Goal: Task Accomplishment & Management: Use online tool/utility

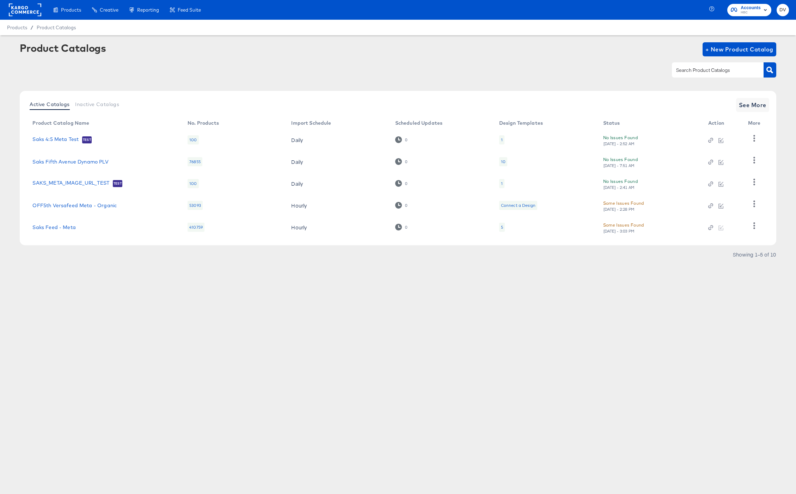
click at [47, 231] on td "Saks Feed - Meta" at bounding box center [104, 228] width 155 height 22
click at [49, 229] on link "Saks Feed - Meta" at bounding box center [53, 228] width 43 height 6
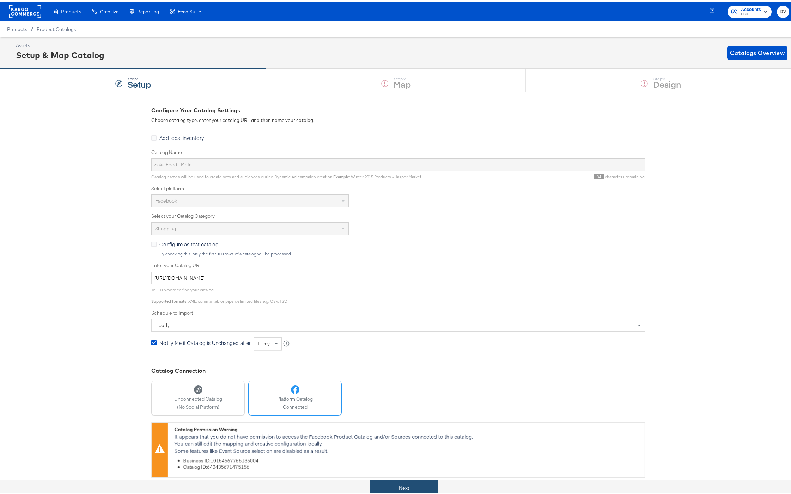
click at [410, 481] on button "Next" at bounding box center [403, 487] width 67 height 16
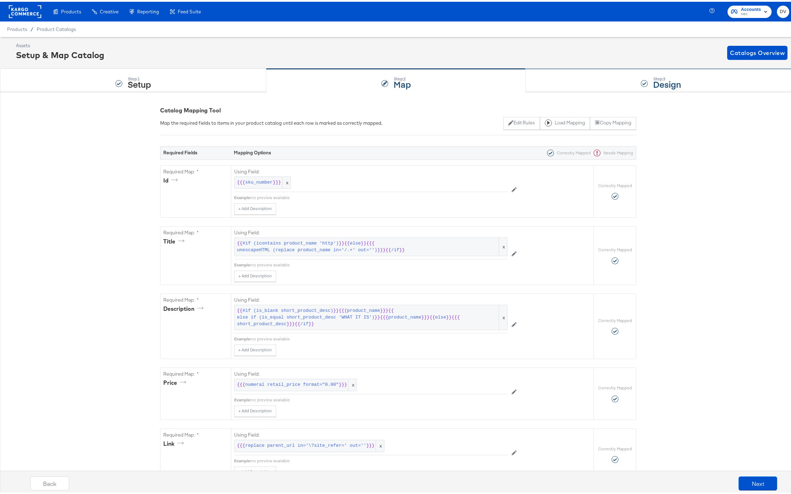
click at [614, 76] on div "Step: 3 Design" at bounding box center [661, 78] width 270 height 23
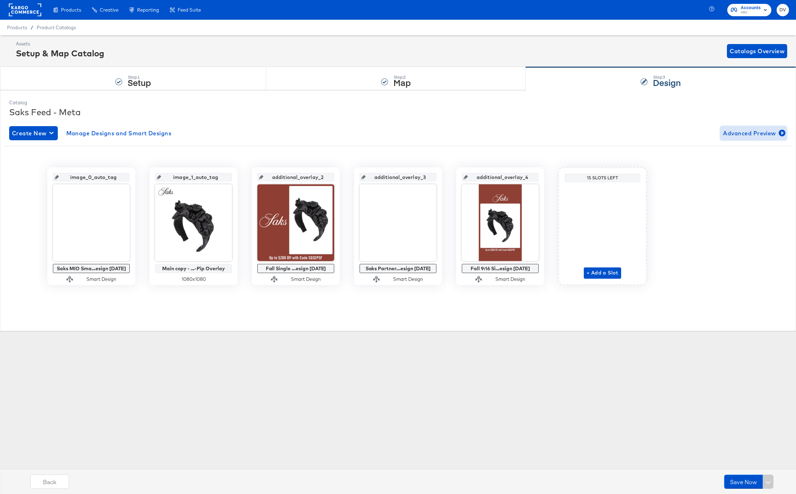
click at [740, 127] on button "Advanced Preview" at bounding box center [753, 133] width 67 height 14
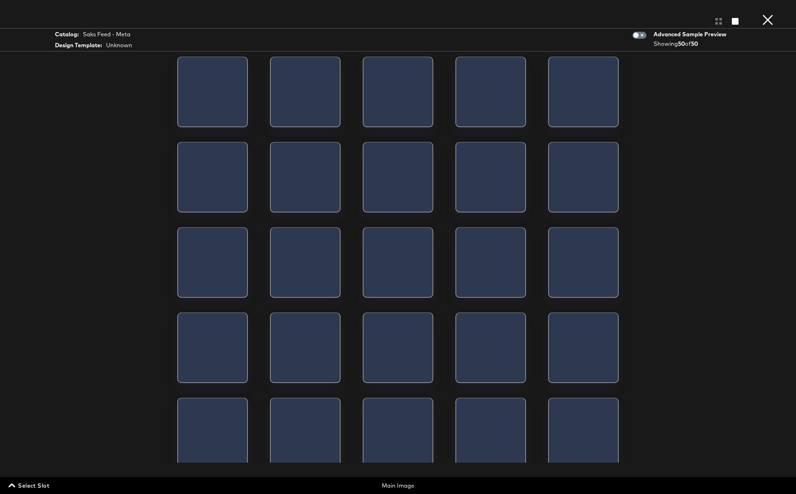
click at [38, 488] on span "Select Slot" at bounding box center [29, 486] width 39 height 10
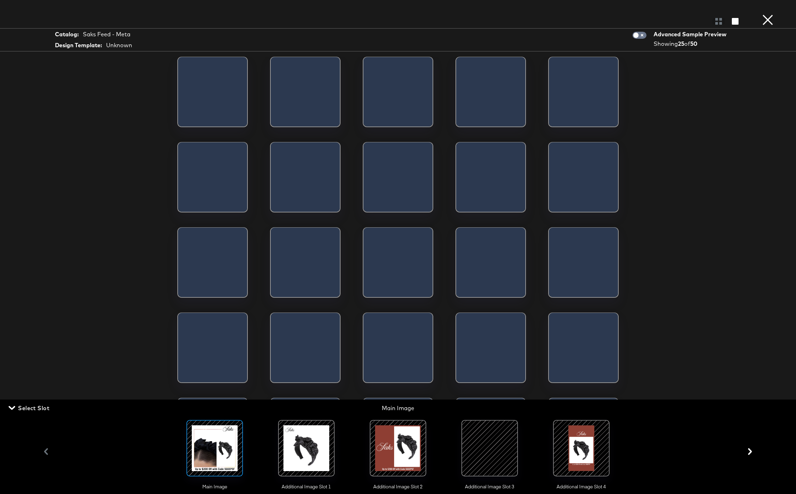
click at [592, 449] on div at bounding box center [582, 449] width 48 height 48
click at [647, 255] on div "Load More" at bounding box center [398, 260] width 529 height 406
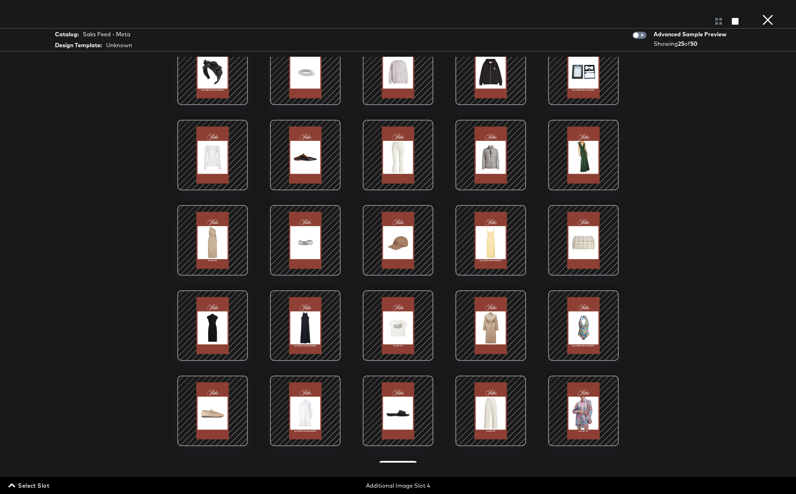
scroll to position [40, 0]
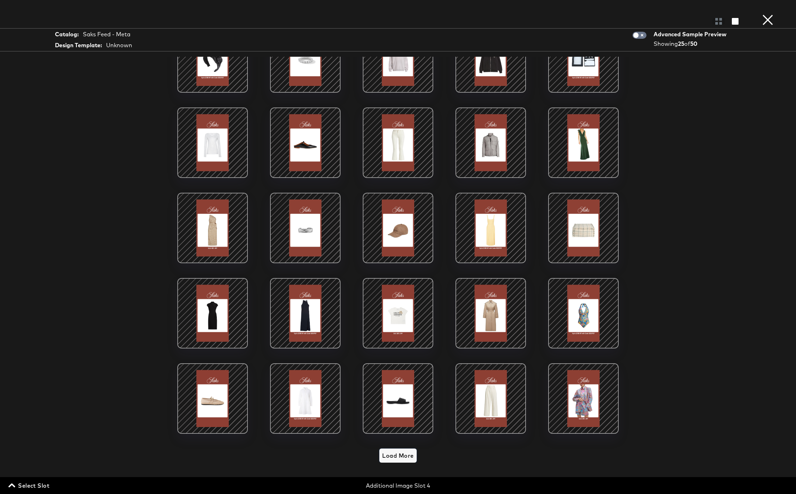
click at [389, 453] on span "Load More" at bounding box center [397, 456] width 31 height 10
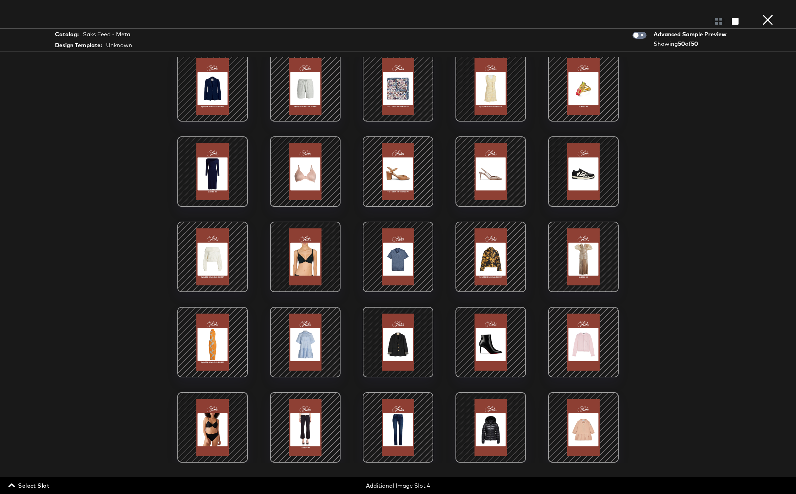
scroll to position [0, 0]
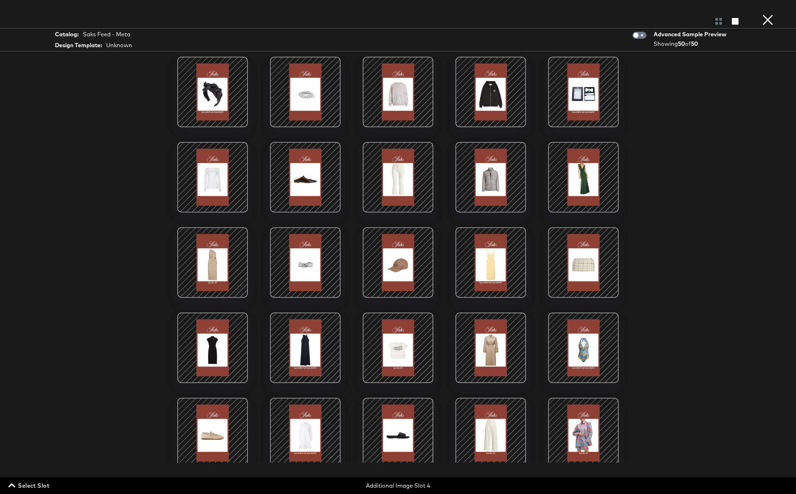
click at [764, 14] on button "×" at bounding box center [768, 7] width 14 height 14
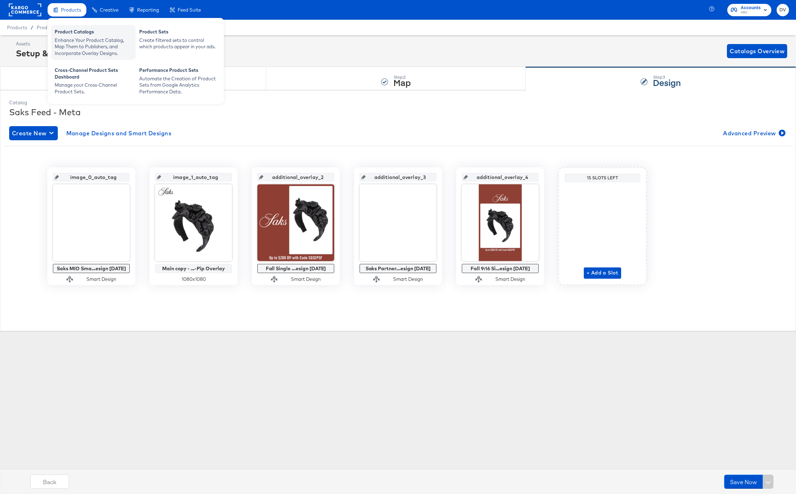
click at [68, 34] on div "Product Catalogs" at bounding box center [94, 33] width 78 height 8
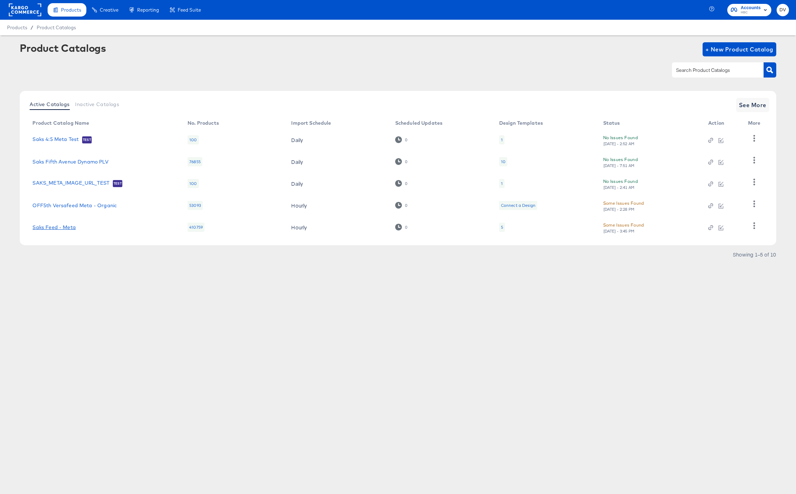
click at [71, 226] on link "Saks Feed - Meta" at bounding box center [53, 228] width 43 height 6
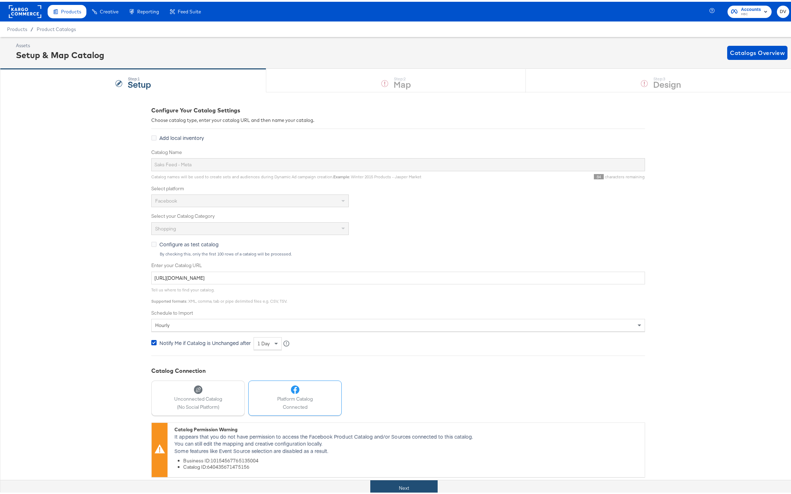
click at [420, 480] on button "Next" at bounding box center [403, 487] width 67 height 16
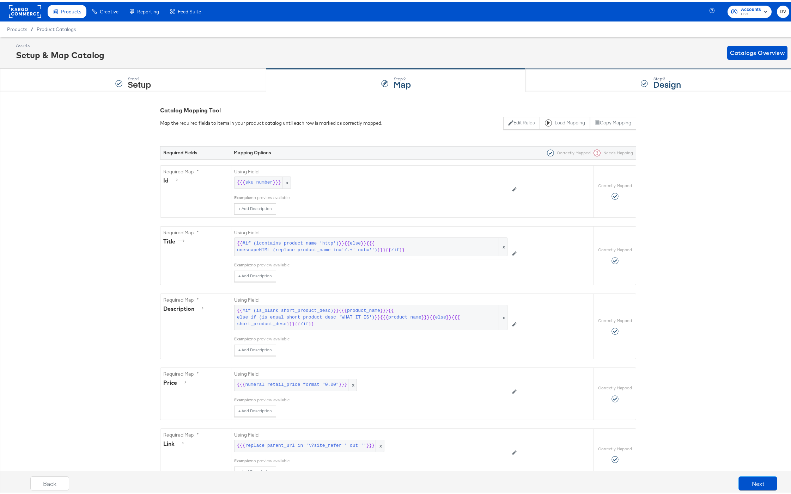
click at [560, 89] on div "Step: 3 Design" at bounding box center [661, 78] width 270 height 23
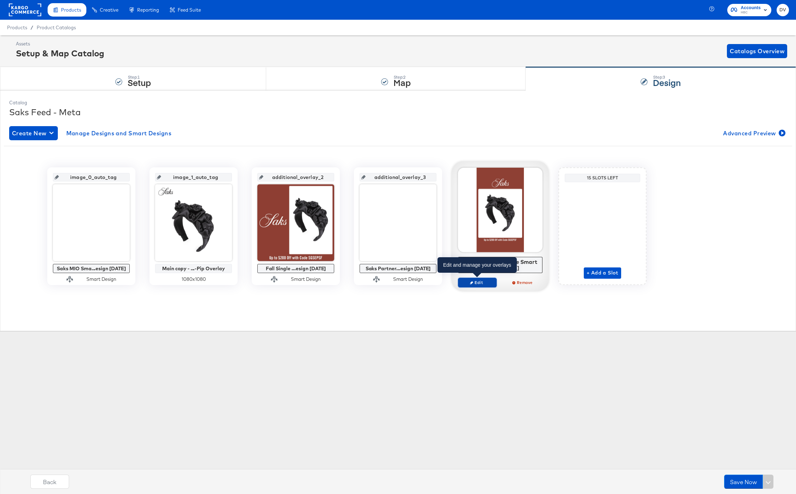
click at [484, 284] on span "Edit" at bounding box center [477, 282] width 32 height 5
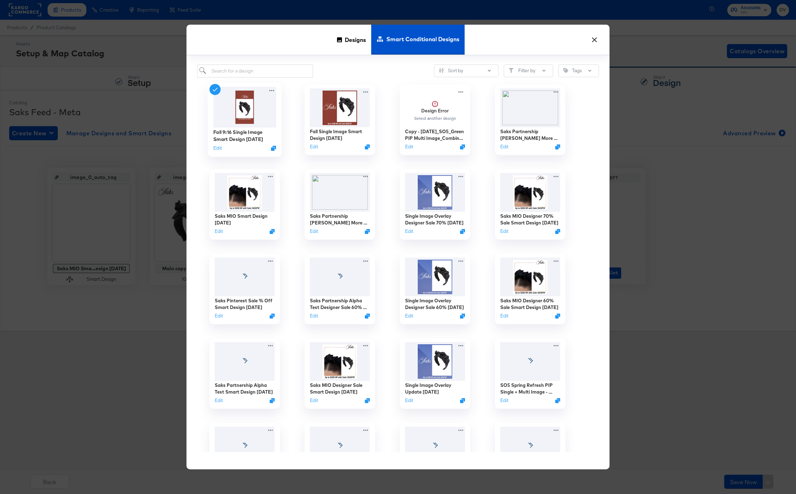
click at [222, 151] on div "Edit" at bounding box center [244, 148] width 63 height 7
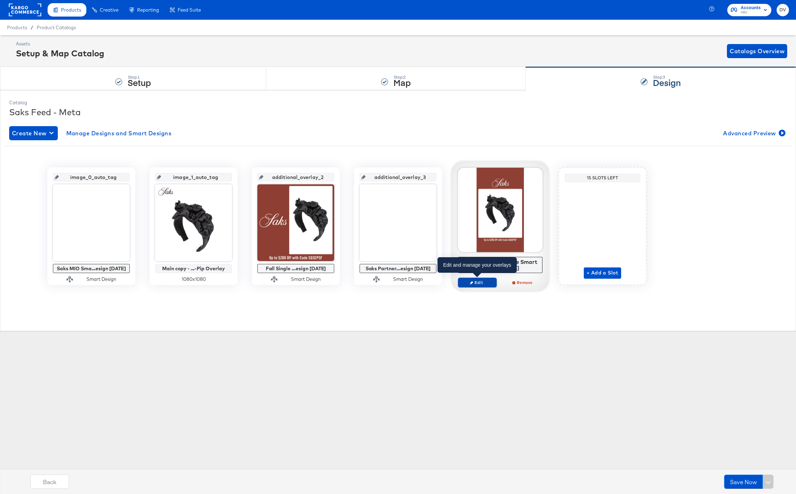
click at [480, 281] on span "Edit" at bounding box center [477, 282] width 32 height 5
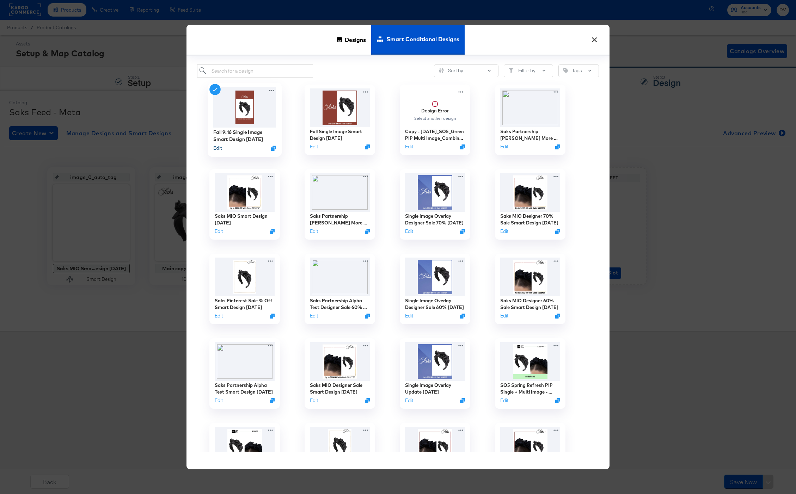
click at [216, 148] on button "Edit" at bounding box center [217, 148] width 8 height 7
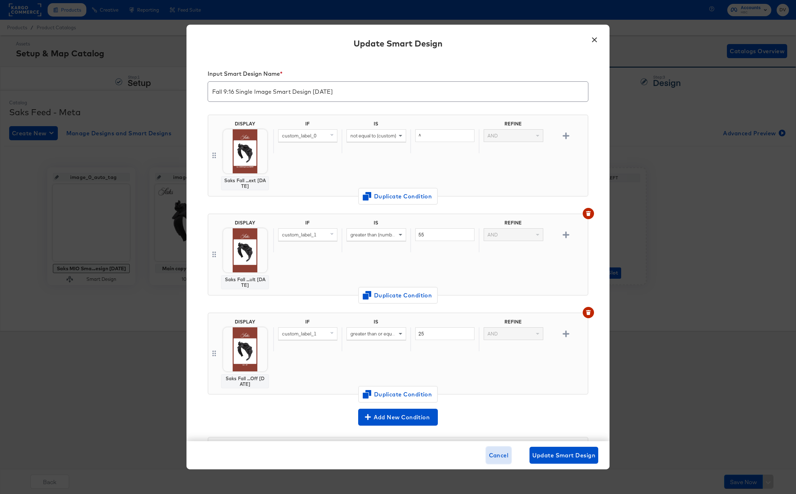
click at [496, 459] on span "Cancel" at bounding box center [499, 456] width 20 height 10
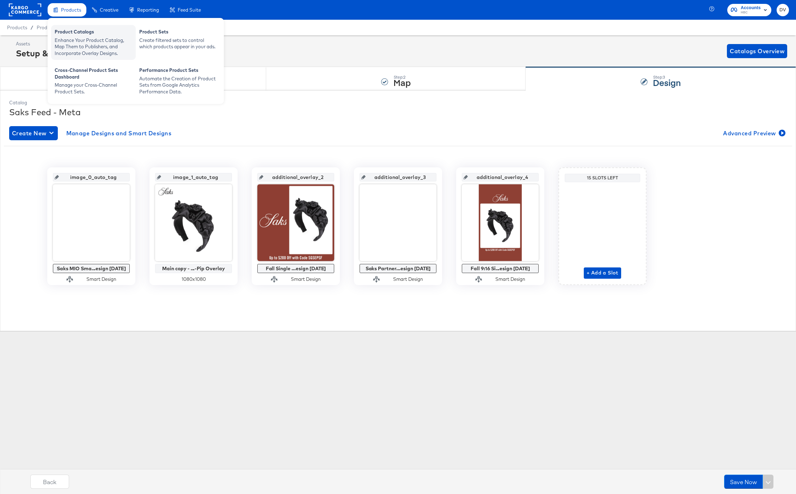
click at [69, 31] on div "Product Catalogs" at bounding box center [94, 33] width 78 height 8
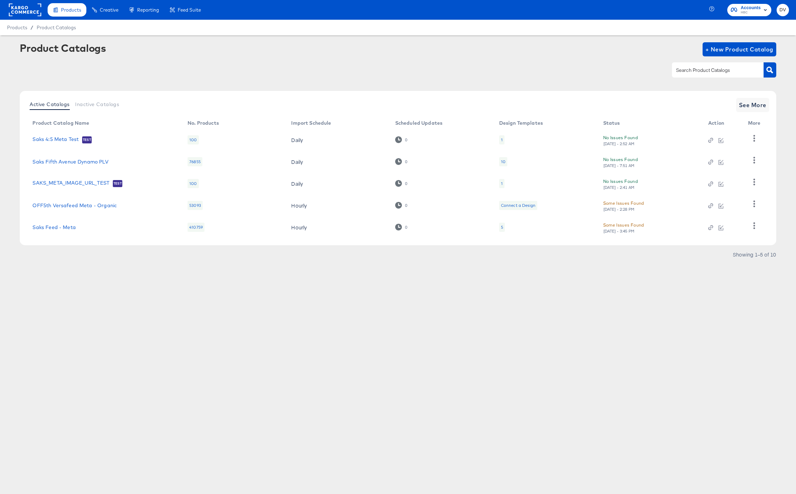
click at [250, 72] on div at bounding box center [398, 70] width 756 height 16
click at [63, 229] on link "Saks Feed - Meta" at bounding box center [53, 228] width 43 height 6
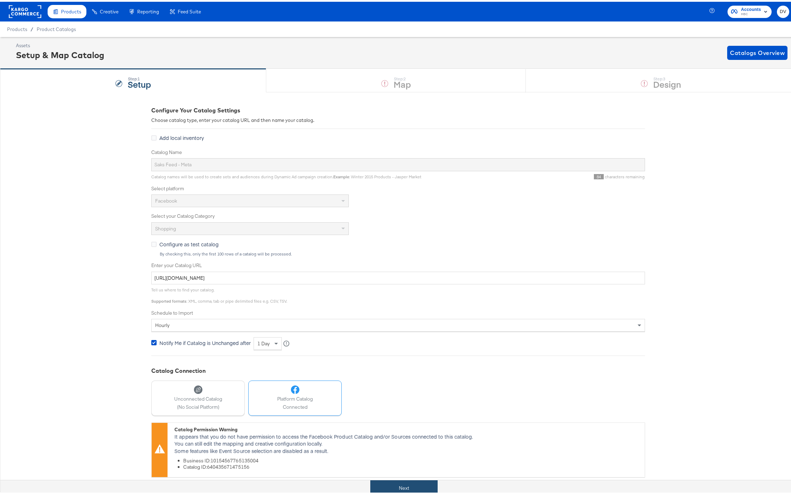
click at [425, 484] on button "Next" at bounding box center [403, 487] width 67 height 16
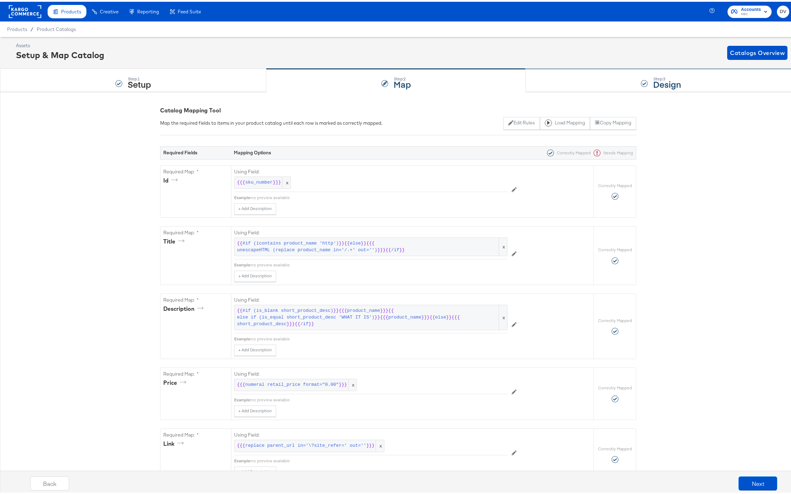
click at [608, 82] on div "Step: 3 Design" at bounding box center [661, 78] width 270 height 23
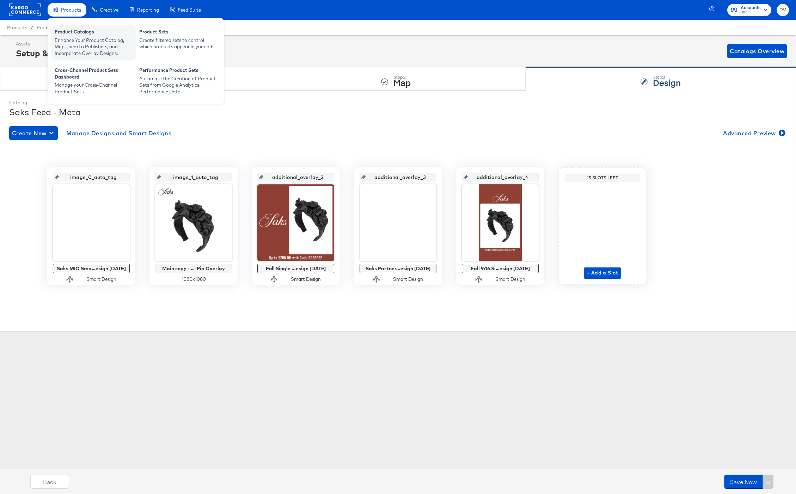
click at [74, 37] on div "Enhance Your Product Catalog, Map Them to Publishers, and Incorporate Overlay D…" at bounding box center [94, 47] width 78 height 20
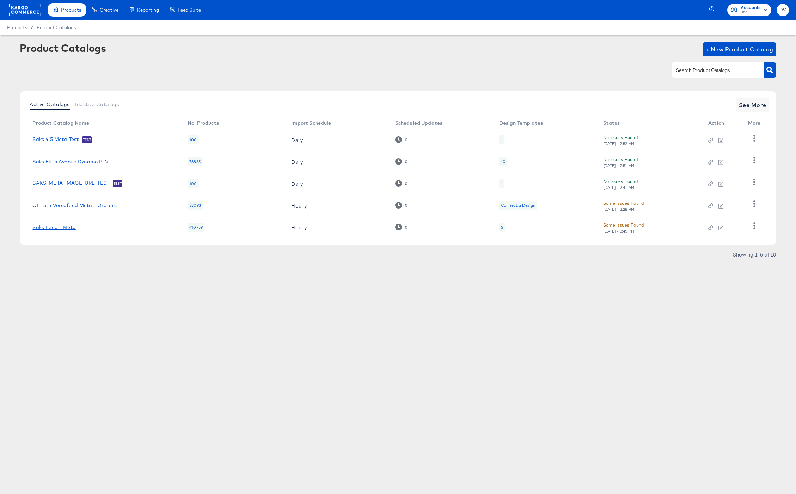
click at [59, 225] on link "Saks Feed - Meta" at bounding box center [53, 228] width 43 height 6
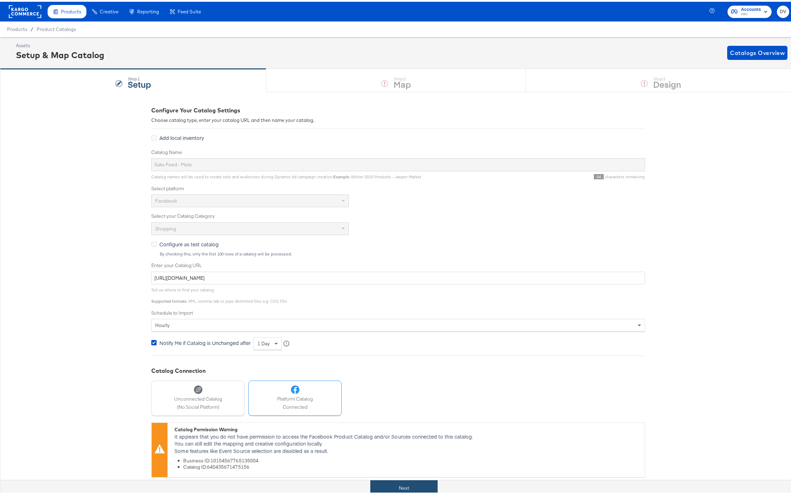
click at [422, 483] on button "Next" at bounding box center [403, 487] width 67 height 16
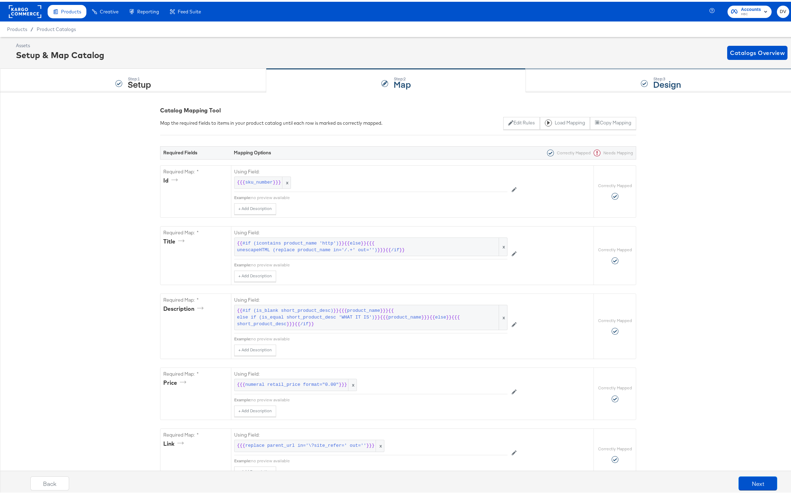
click at [597, 76] on div "Step: 3 Design" at bounding box center [661, 78] width 270 height 23
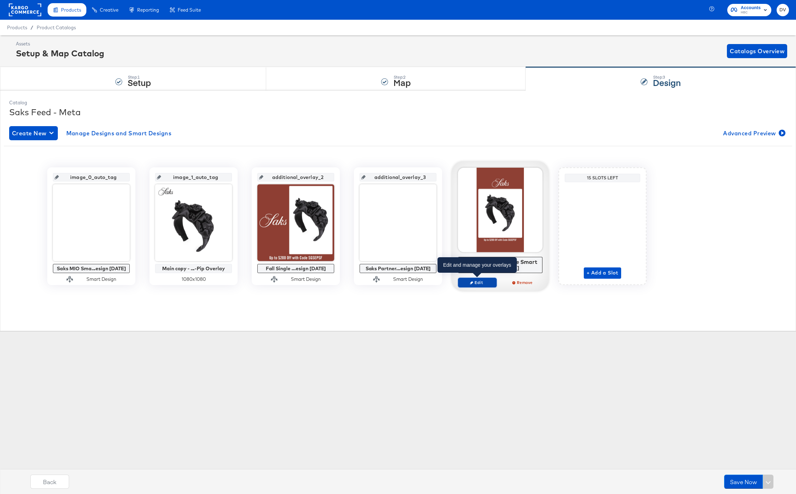
click at [481, 282] on span "Edit" at bounding box center [477, 282] width 32 height 5
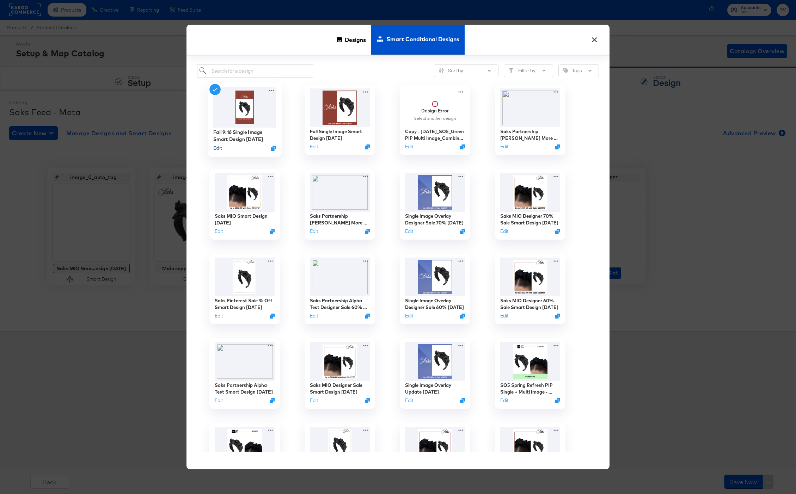
click at [219, 149] on button "Edit" at bounding box center [217, 148] width 8 height 7
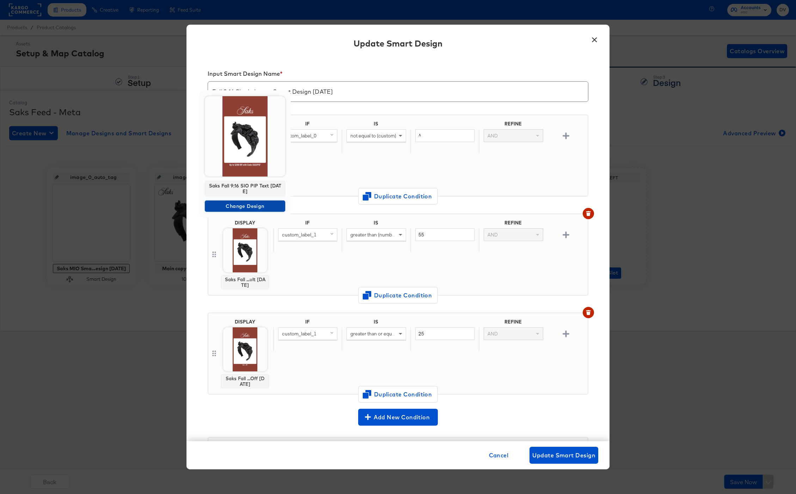
click at [246, 202] on span "Change Design" at bounding box center [245, 206] width 75 height 9
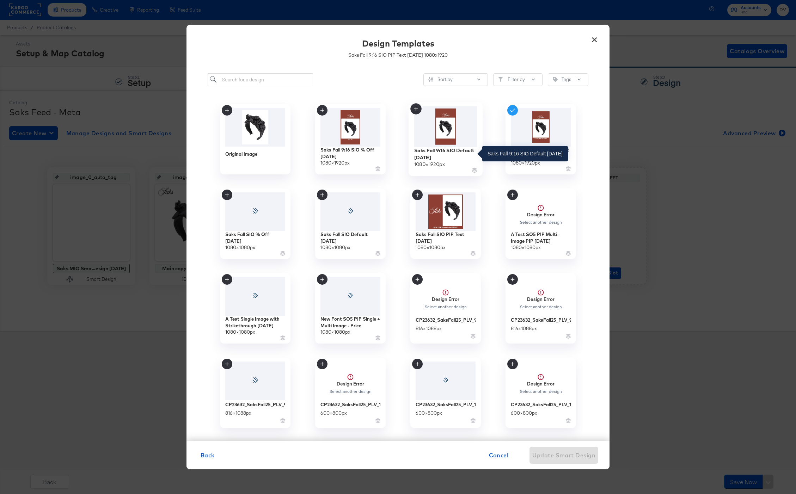
click at [433, 153] on div "Saks Fall 9:16 SIO Default 9.4.25" at bounding box center [445, 154] width 63 height 14
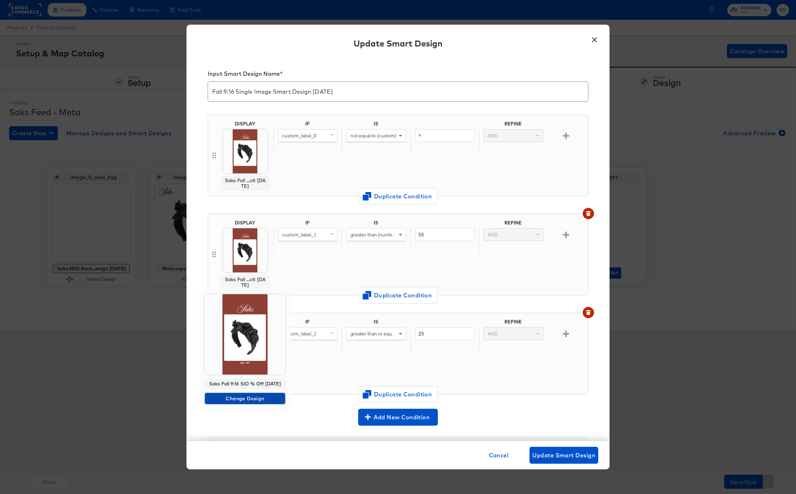
click at [245, 400] on span "Change Design" at bounding box center [245, 399] width 75 height 9
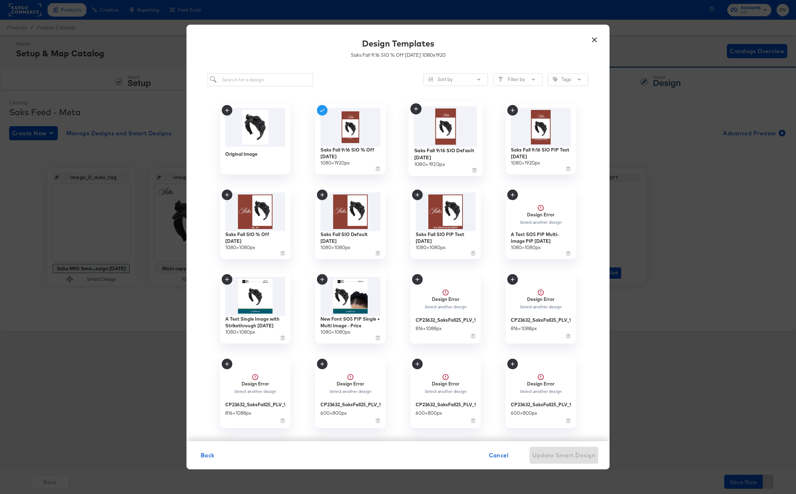
click at [453, 143] on img at bounding box center [445, 126] width 63 height 41
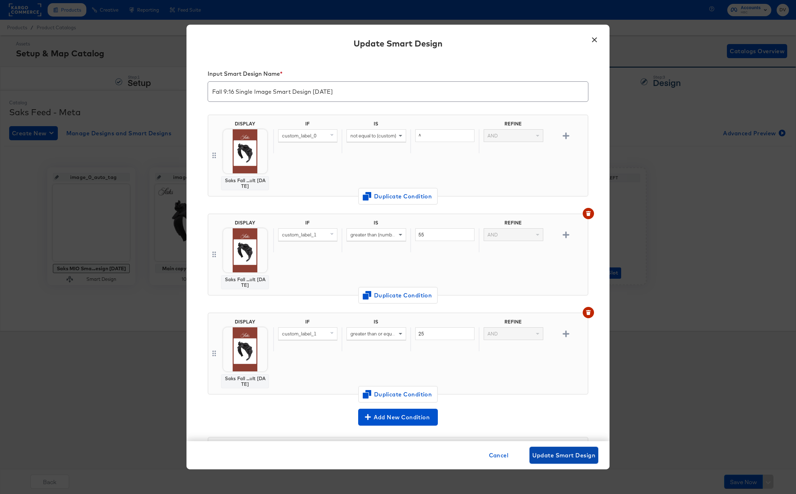
click at [562, 451] on span "Update Smart Design" at bounding box center [563, 456] width 63 height 10
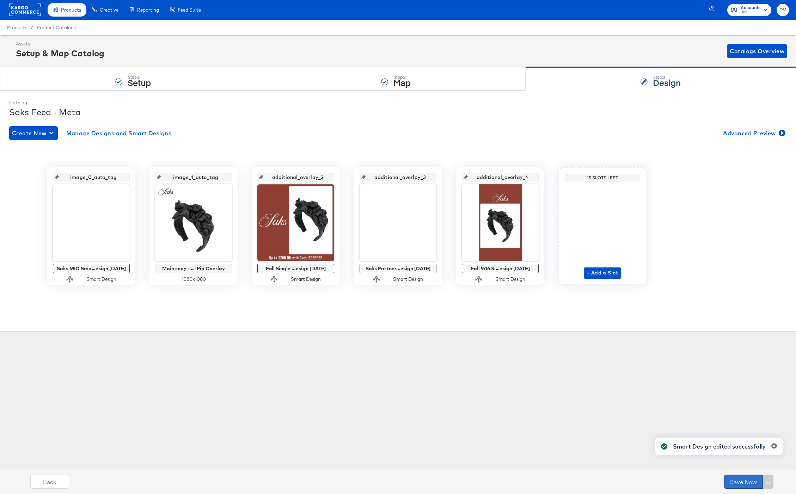
click at [735, 479] on button "Save Now" at bounding box center [743, 482] width 39 height 14
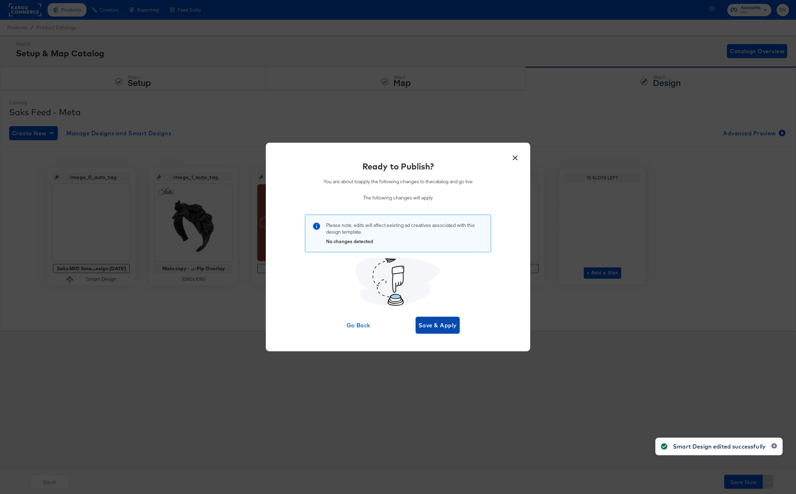
click at [436, 323] on span "Save & Apply" at bounding box center [438, 326] width 38 height 10
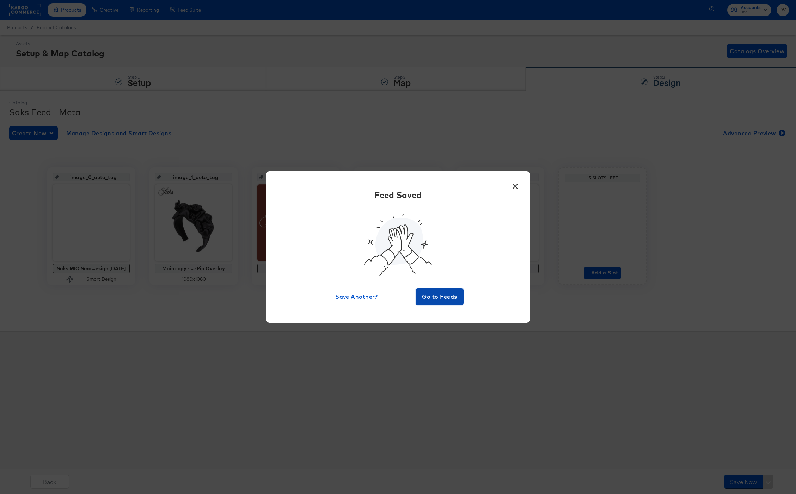
click at [433, 305] on button "Go to Feeds" at bounding box center [440, 296] width 48 height 17
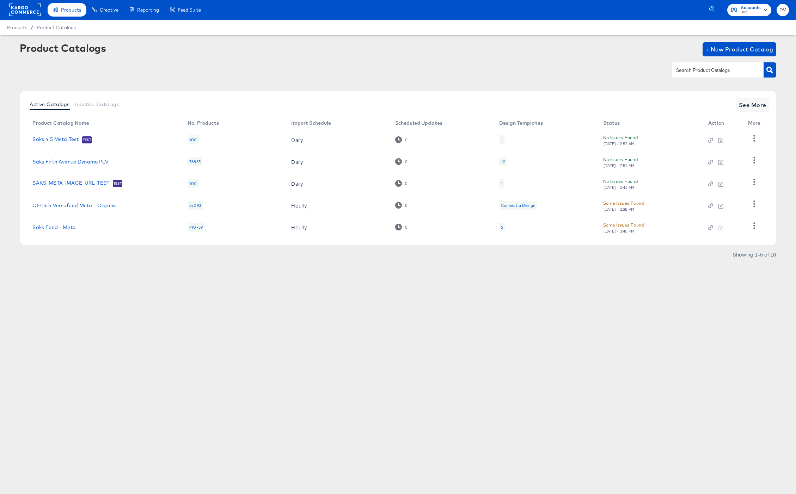
click at [37, 10] on rect at bounding box center [25, 10] width 32 height 13
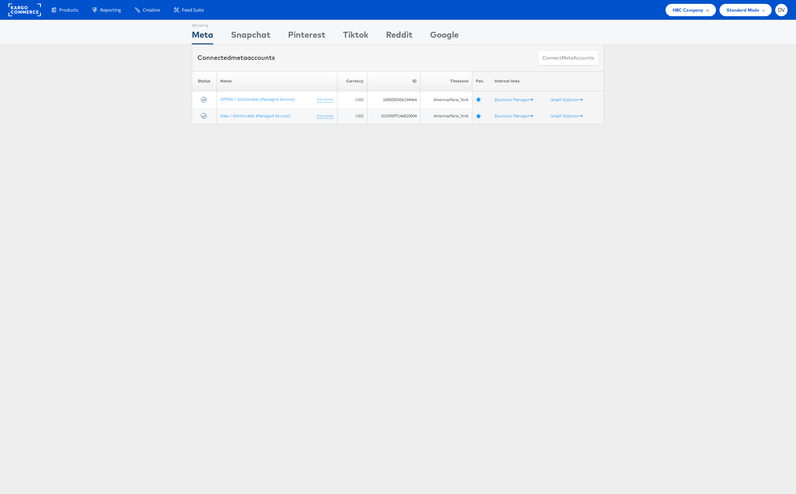
click at [679, 14] on div "HBC Company" at bounding box center [691, 10] width 50 height 12
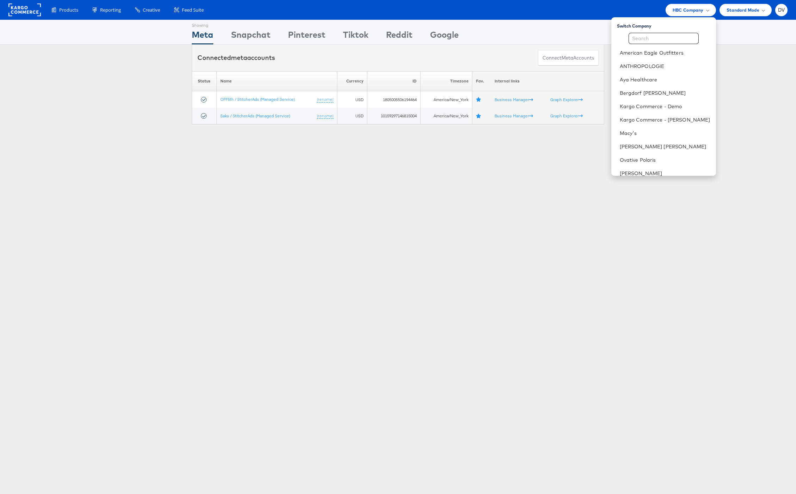
scroll to position [99, 0]
click at [658, 128] on link "Urban Outfitters" at bounding box center [665, 127] width 91 height 7
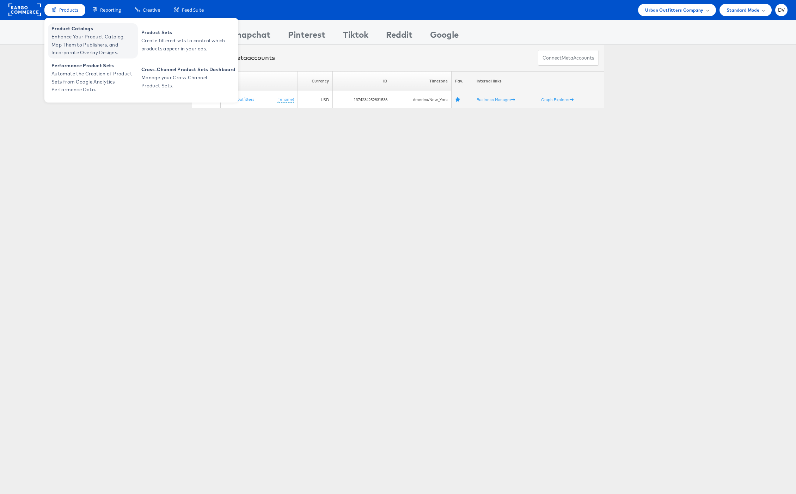
click at [68, 29] on span "Product Catalogs" at bounding box center [93, 29] width 85 height 8
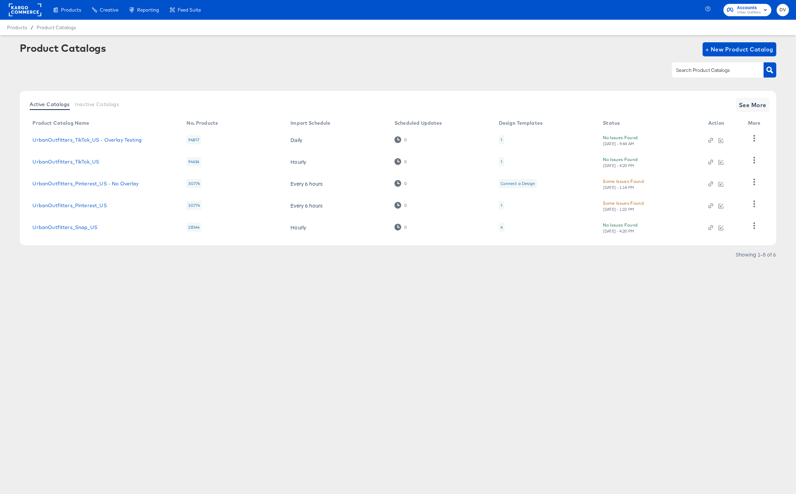
click at [424, 326] on div "Products Creative Reporting Feed Suite Accounts Urban Outfitters DV Products / …" at bounding box center [398, 247] width 796 height 494
click at [79, 160] on link "UrbanOutfitters_TikTok_US" at bounding box center [65, 162] width 67 height 6
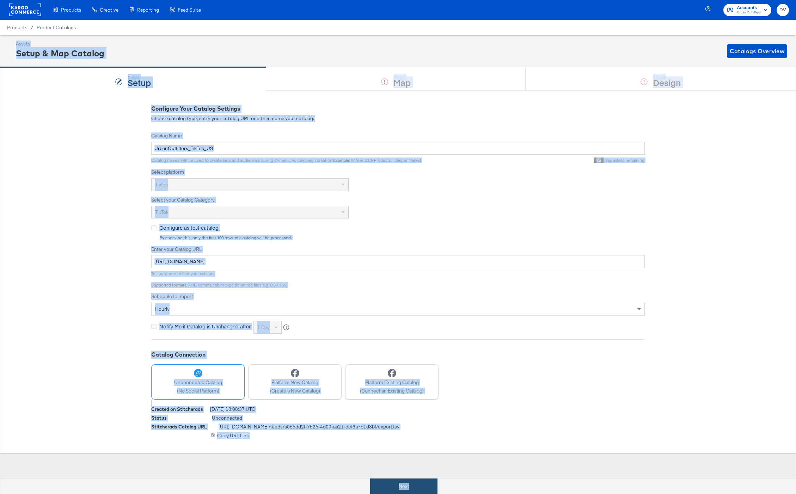
click at [434, 482] on button "Next" at bounding box center [403, 487] width 67 height 16
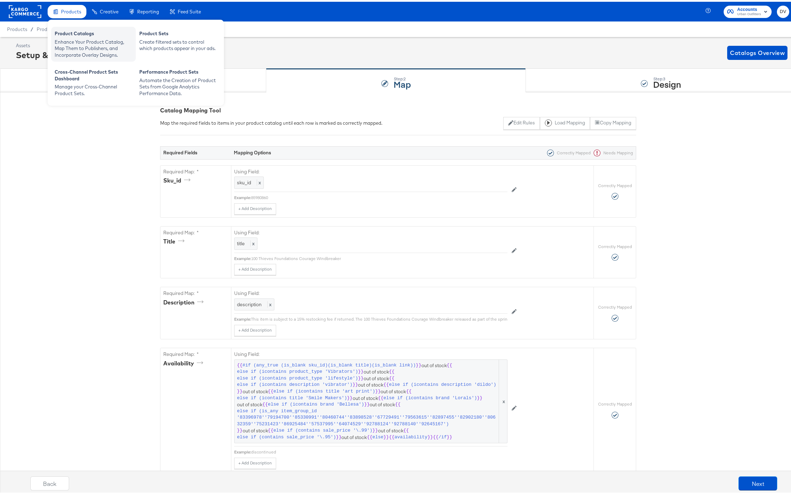
click at [77, 29] on div "Product Catalogs" at bounding box center [94, 33] width 78 height 8
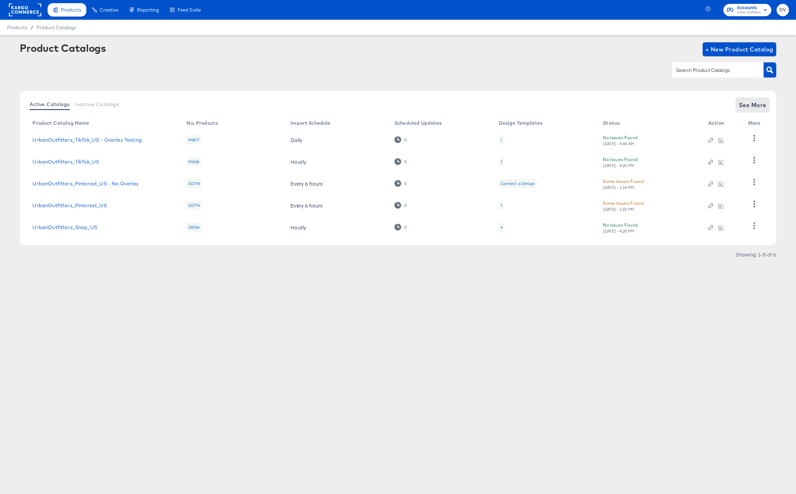
click at [740, 105] on span "See More" at bounding box center [753, 105] width 28 height 10
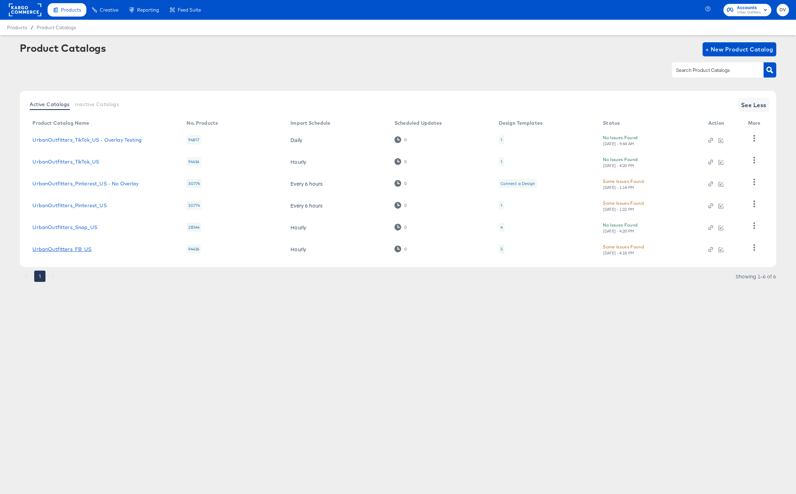
click at [77, 250] on link "UrbanOutfitters_FB_US" at bounding box center [61, 249] width 59 height 6
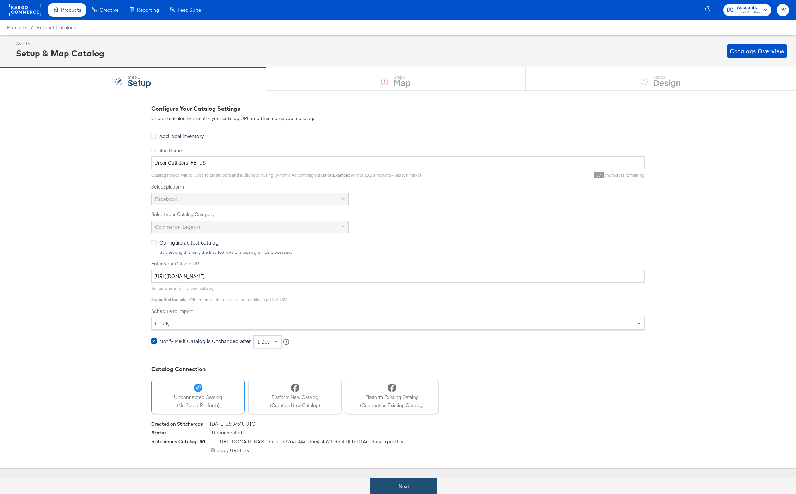
click at [394, 481] on button "Next" at bounding box center [403, 487] width 67 height 16
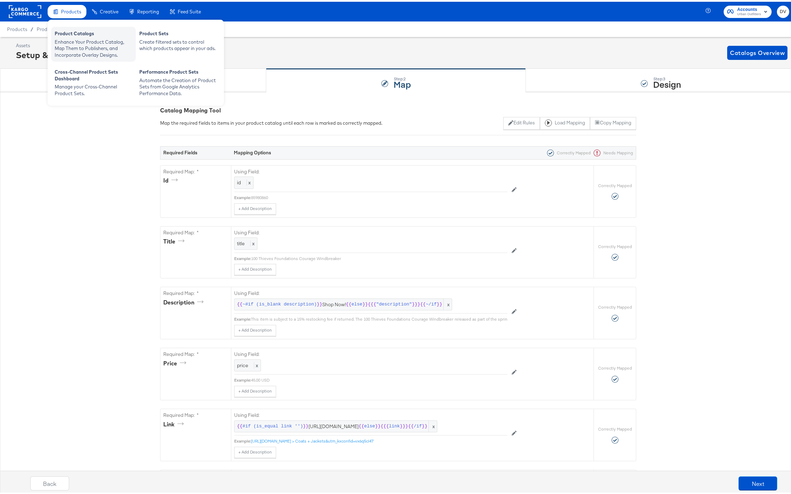
click at [74, 38] on div "Enhance Your Product Catalog, Map Them to Publishers, and Incorporate Overlay D…" at bounding box center [94, 47] width 78 height 20
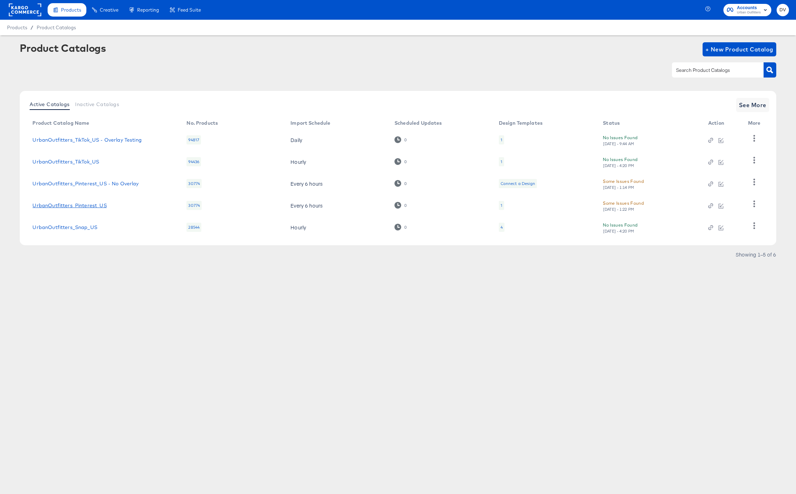
click at [91, 207] on link "UrbanOutfitters_Pinterest_US" at bounding box center [69, 206] width 74 height 6
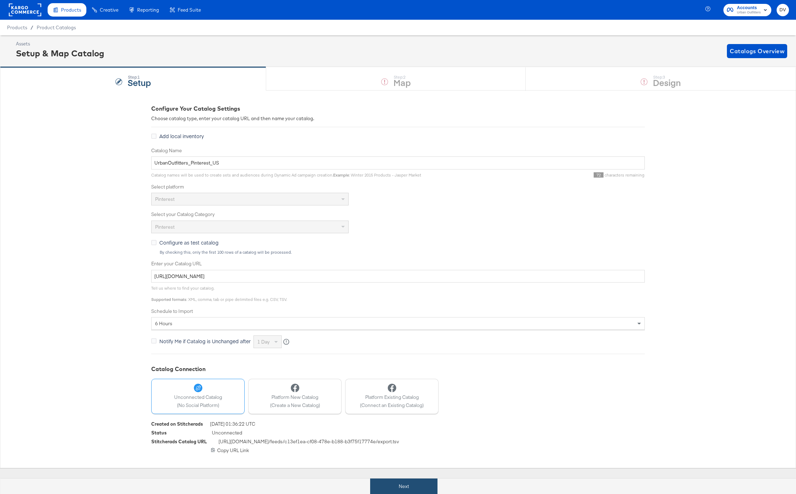
click at [432, 482] on button "Next" at bounding box center [403, 487] width 67 height 16
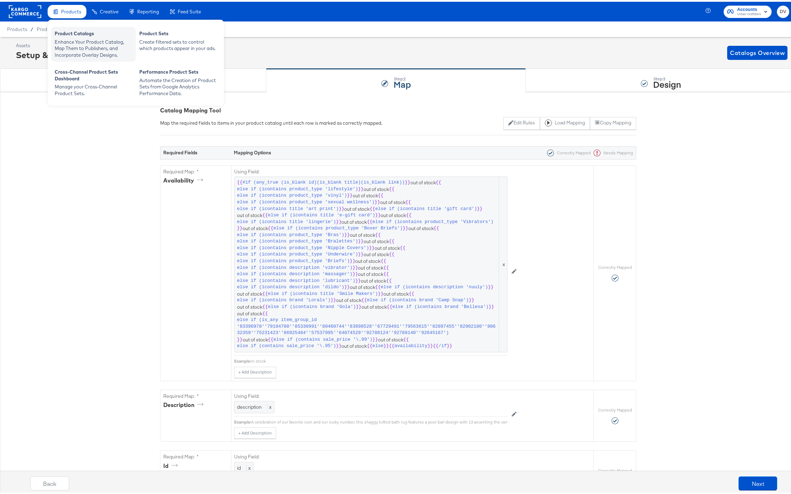
click at [77, 47] on div "Enhance Your Product Catalog, Map Them to Publishers, and Incorporate Overlay D…" at bounding box center [94, 47] width 78 height 20
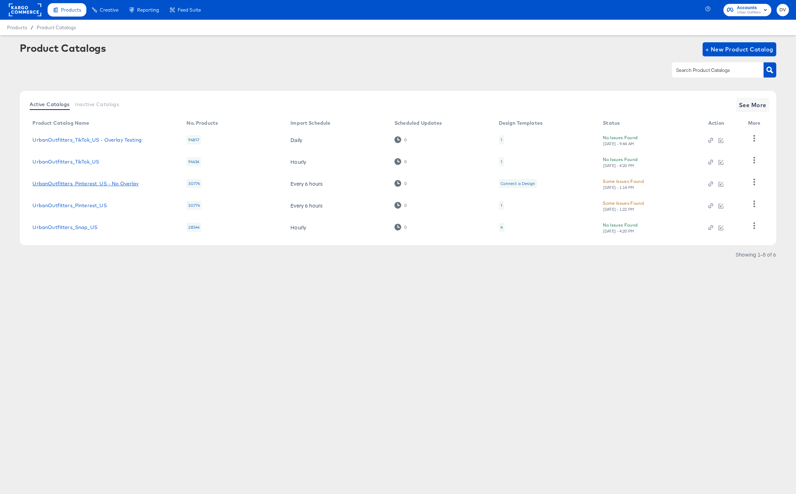
click at [106, 182] on link "UrbanOutfitters_Pinterest_US - No Overlay" at bounding box center [85, 184] width 106 height 6
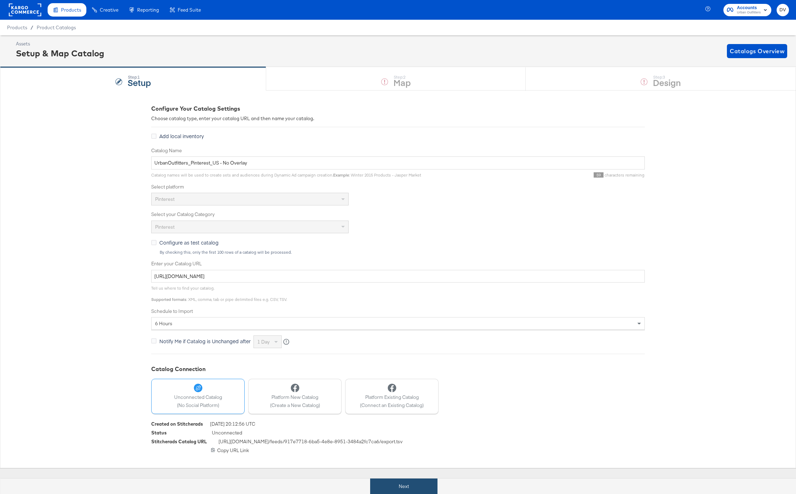
click at [434, 492] on button "Next" at bounding box center [403, 487] width 67 height 16
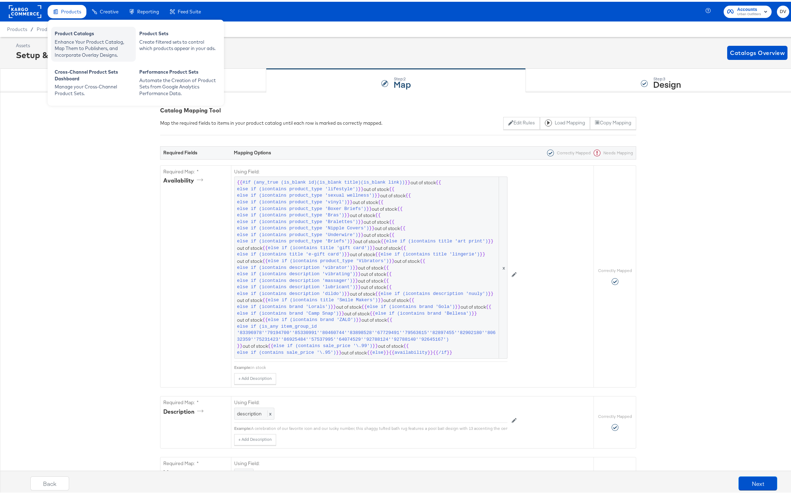
click at [73, 29] on div "Product Catalogs" at bounding box center [94, 33] width 78 height 8
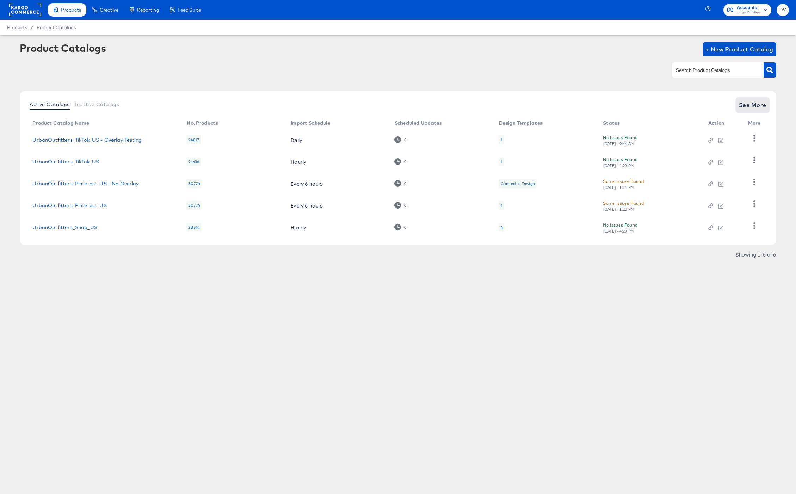
click at [740, 110] on button "See More" at bounding box center [752, 105] width 33 height 14
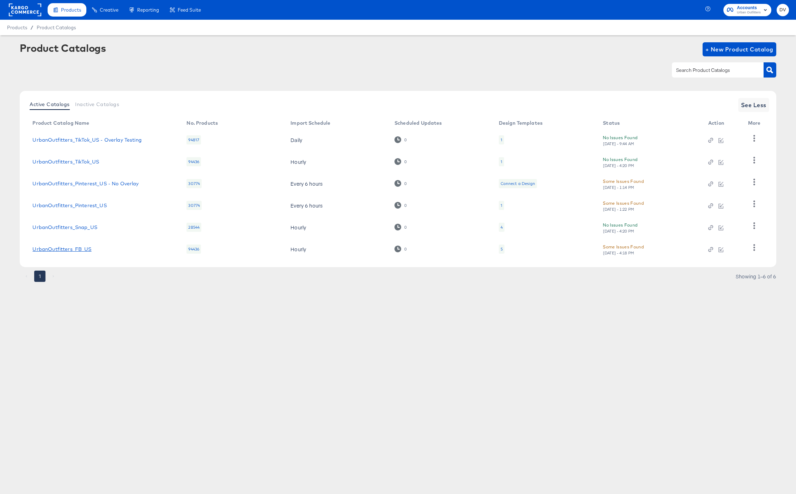
click at [80, 249] on link "UrbanOutfitters_FB_US" at bounding box center [61, 249] width 59 height 6
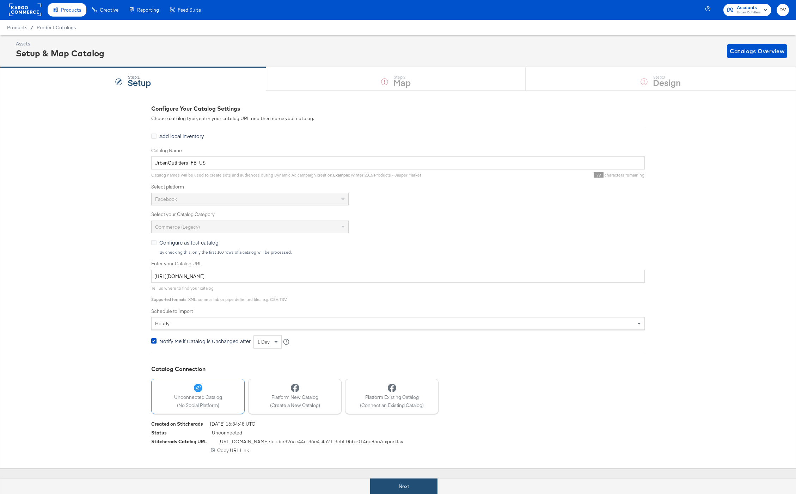
click at [380, 488] on button "Next" at bounding box center [403, 487] width 67 height 16
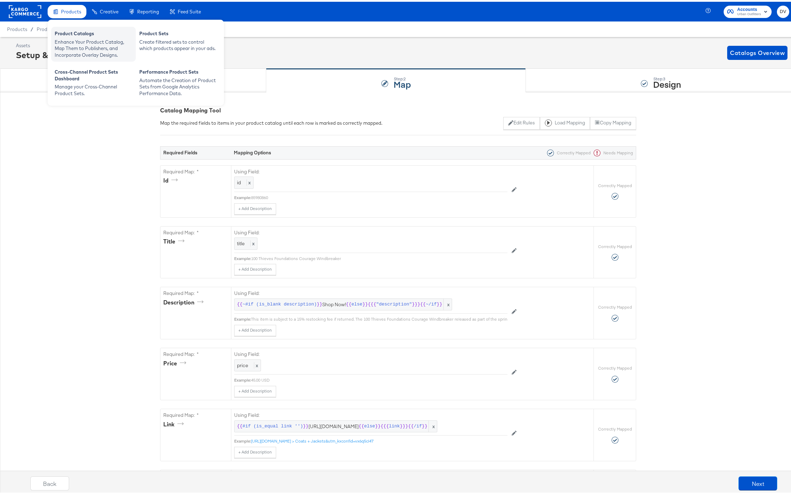
click at [75, 40] on div "Enhance Your Product Catalog, Map Them to Publishers, and Incorporate Overlay D…" at bounding box center [94, 47] width 78 height 20
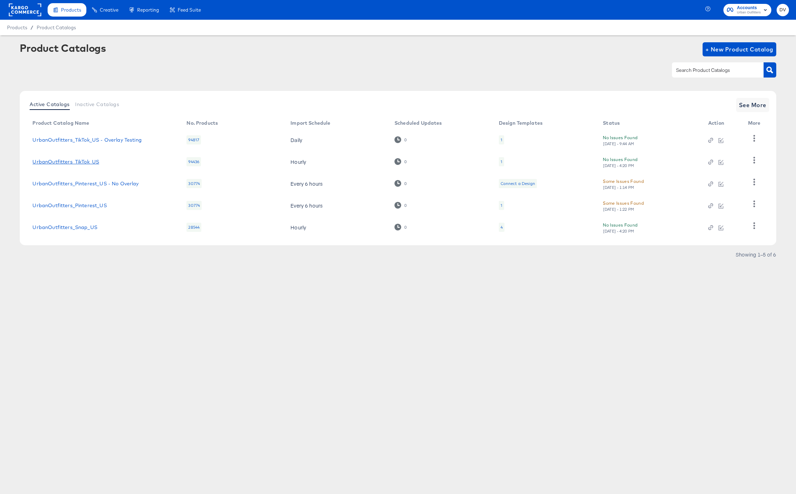
click at [81, 161] on link "UrbanOutfitters_TikTok_US" at bounding box center [65, 162] width 67 height 6
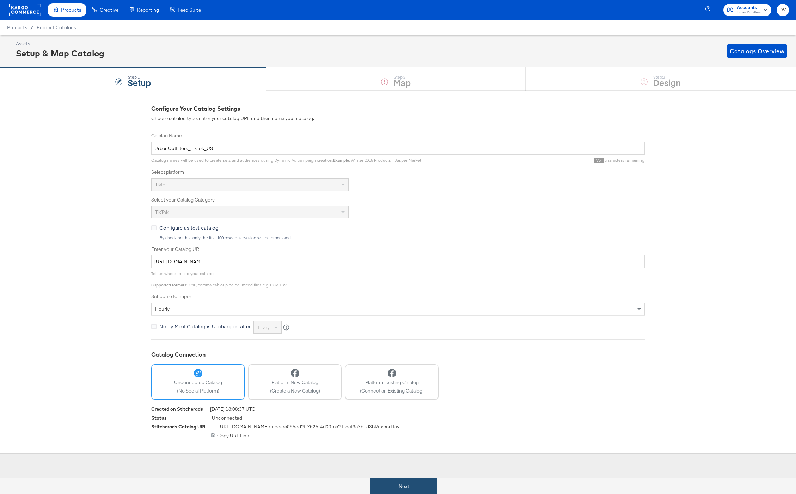
click at [416, 491] on button "Next" at bounding box center [403, 487] width 67 height 16
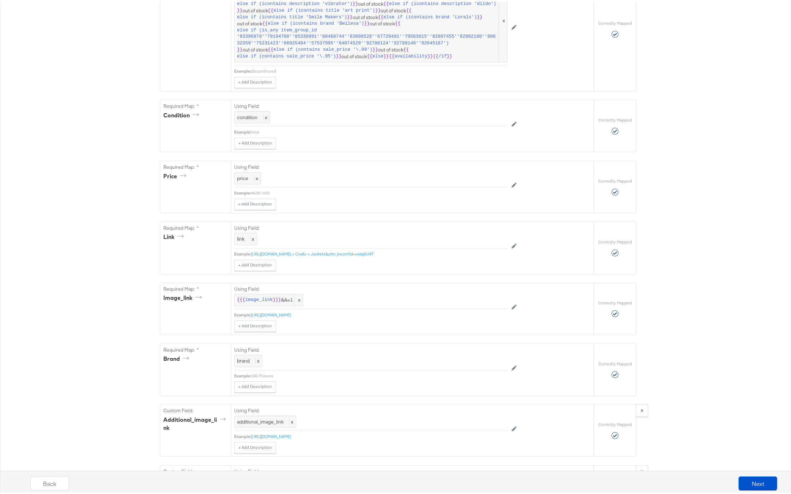
click at [67, 231] on div "Catalog Mapping Tool Map the required fields to items in your product catalog u…" at bounding box center [398, 319] width 796 height 1220
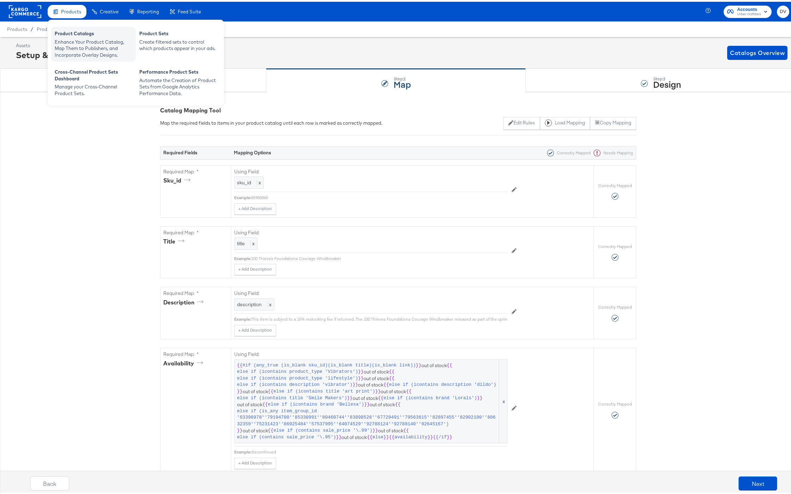
click at [78, 34] on div "Product Catalogs" at bounding box center [94, 33] width 78 height 8
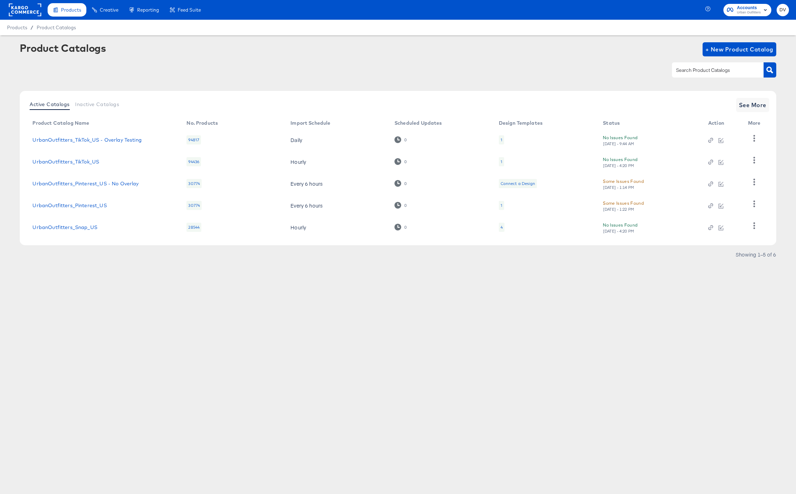
click at [197, 300] on div "Products Creative Reporting Feed Suite Accounts Urban Outfitters DV Products / …" at bounding box center [398, 247] width 796 height 494
click at [130, 142] on link "UrbanOutfitters_TikTok_US - Overlay Testing" at bounding box center [86, 140] width 109 height 6
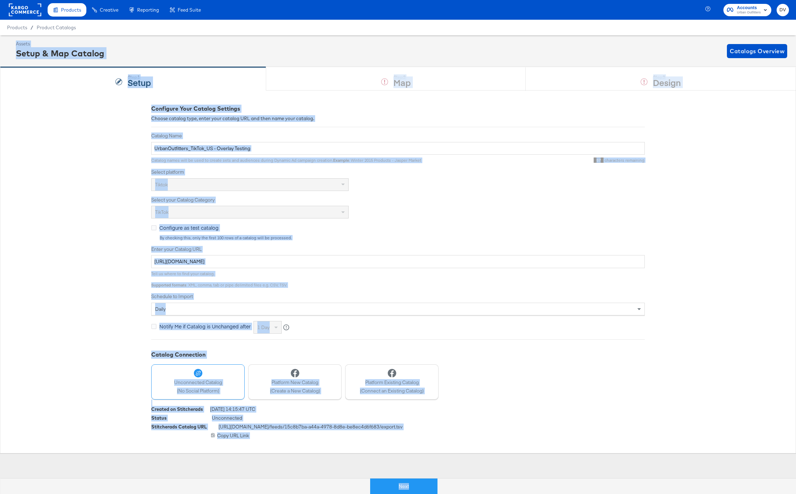
click at [387, 466] on div "Products Creative Reporting Feed Suite Accounts Urban Outfitters DV Products / …" at bounding box center [398, 247] width 796 height 494
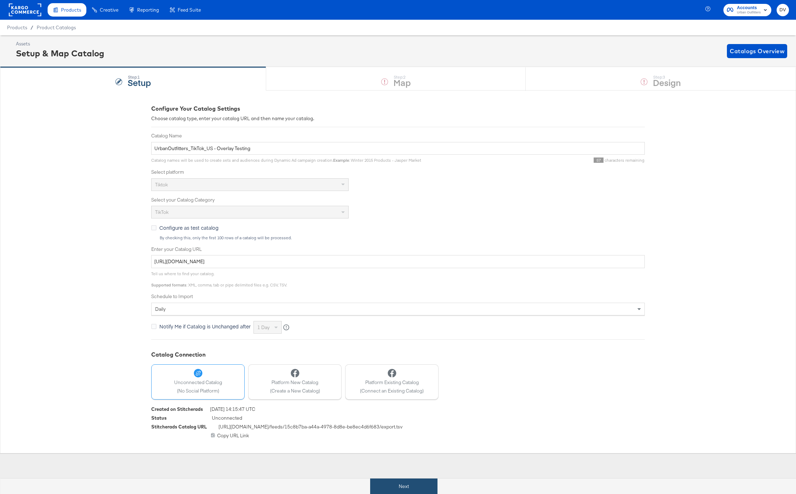
click at [401, 485] on button "Next" at bounding box center [403, 487] width 67 height 16
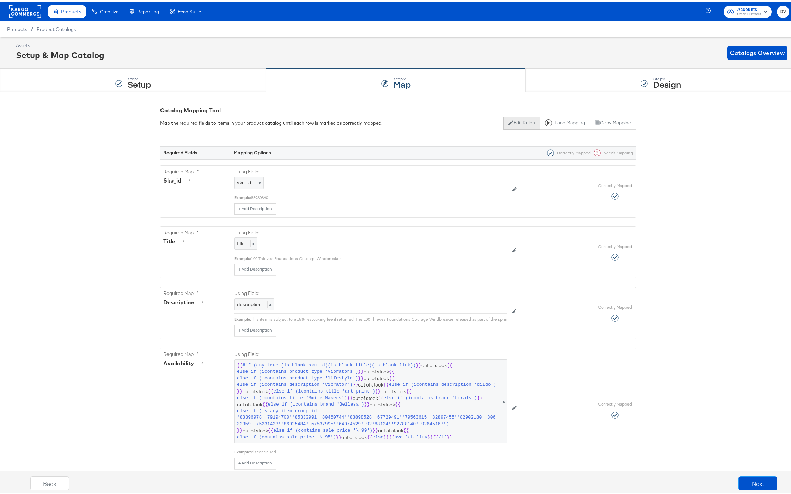
click at [515, 125] on button "Edit Rules" at bounding box center [521, 121] width 36 height 13
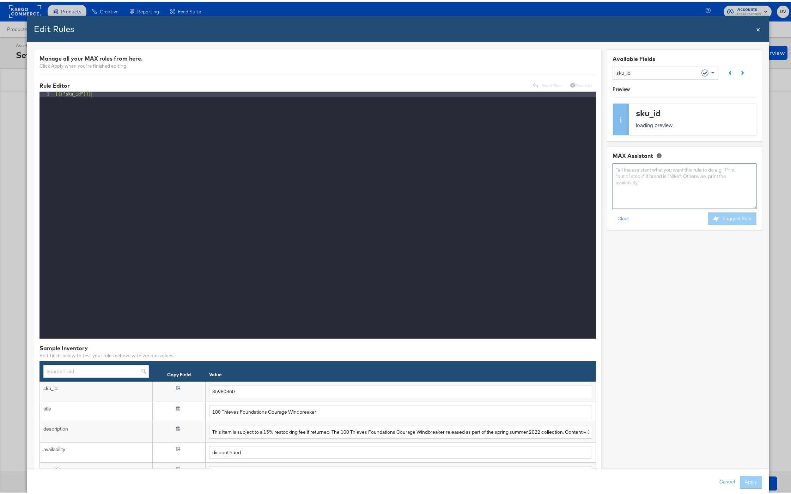
click at [639, 172] on textarea at bounding box center [685, 184] width 144 height 45
type textarea "S"
paste textarea "&utm_medium"
click at [686, 173] on textarea "find and strip "&utm_medium" and all subsequent text after this instance under …" at bounding box center [685, 184] width 144 height 45
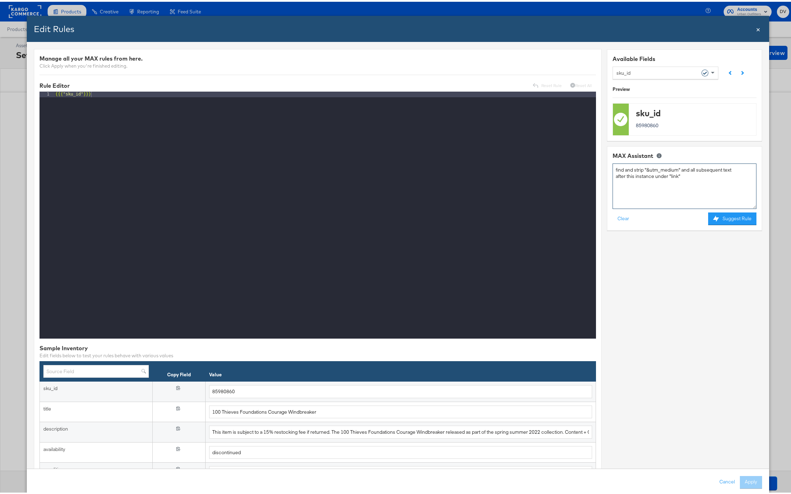
click at [686, 173] on textarea "find and strip "&utm_medium" and all subsequent text after this instance under …" at bounding box center [685, 184] width 144 height 45
type textarea "find and strip "&utm_medium" and all subsequent text after this instance under …"
click at [725, 217] on button "Suggest Rule" at bounding box center [732, 217] width 48 height 13
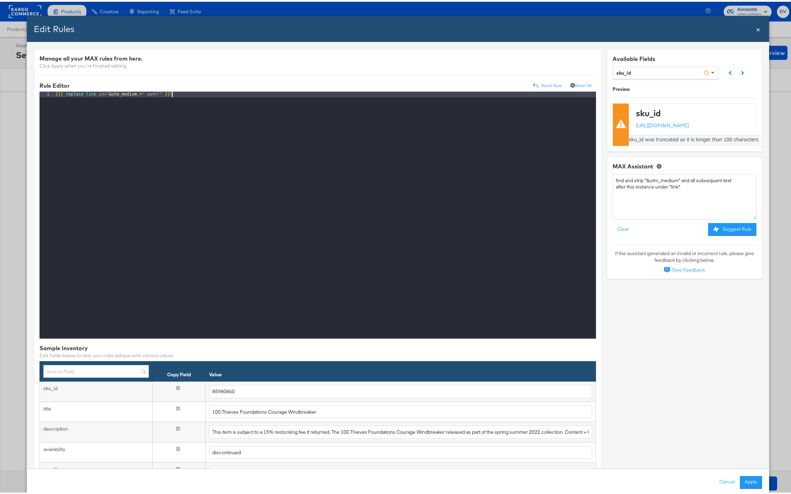
click at [195, 91] on div "{{{ replace link in= '&utm_medium.+' out= '' }}}" at bounding box center [325, 219] width 542 height 258
click at [722, 481] on button "Cancel" at bounding box center [727, 481] width 25 height 13
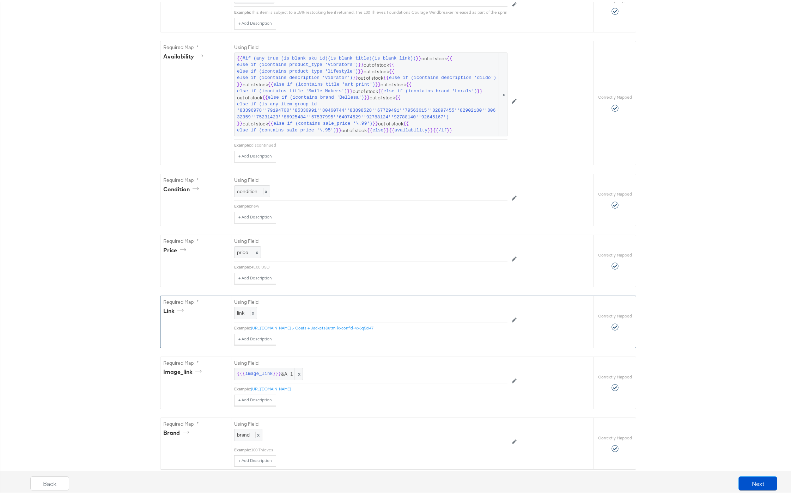
scroll to position [308, 0]
click at [244, 317] on div "link x" at bounding box center [245, 311] width 23 height 12
click at [488, 316] on div at bounding box center [491, 311] width 26 height 11
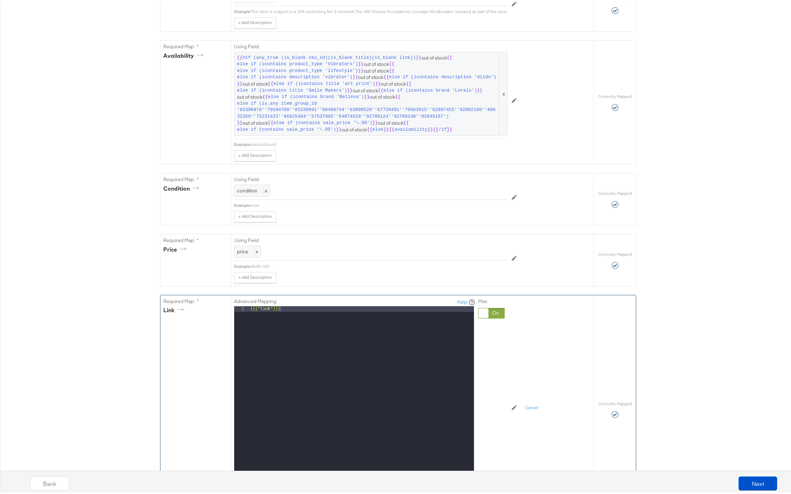
click at [346, 316] on div "{{{ "link" }}}" at bounding box center [361, 399] width 225 height 188
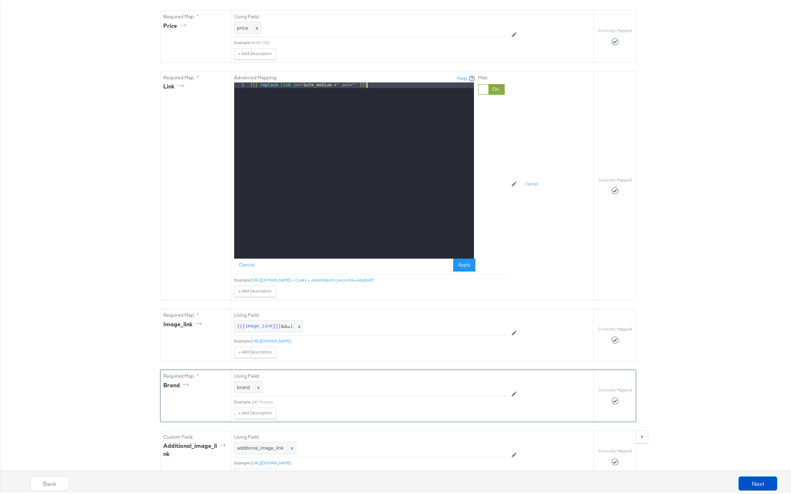
scroll to position [575, 0]
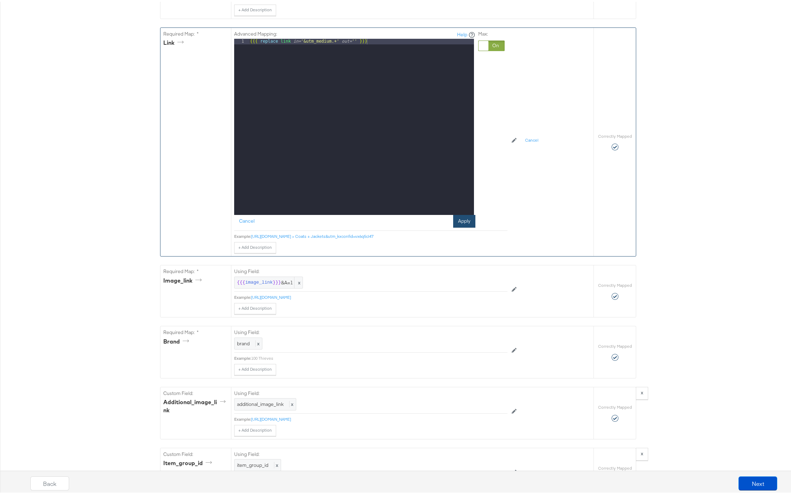
click at [459, 225] on button "Apply" at bounding box center [464, 219] width 22 height 13
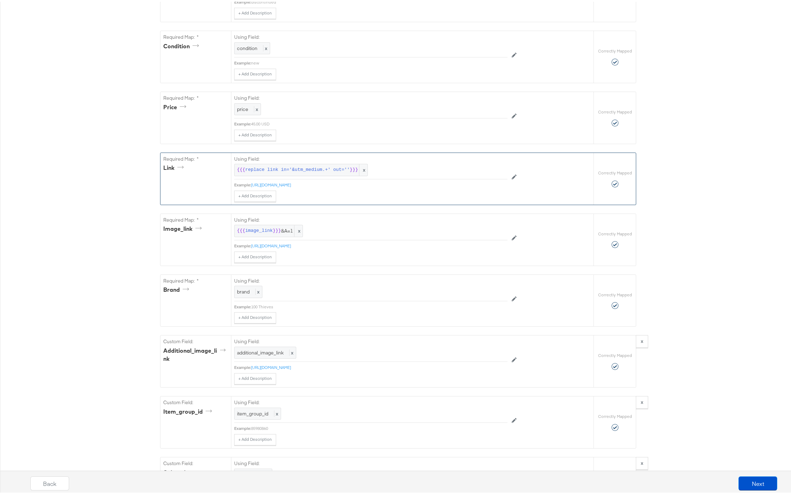
scroll to position [444, 0]
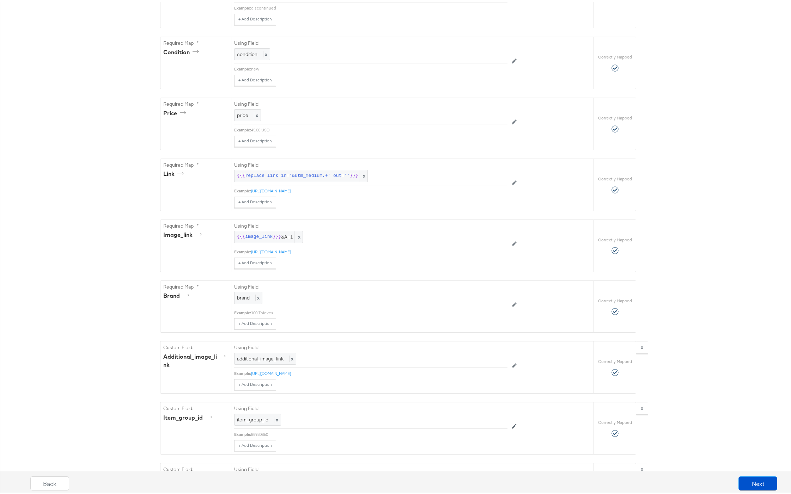
click at [676, 196] on div "Catalog Mapping Tool Map the required fields to items in your product catalog u…" at bounding box center [398, 160] width 796 height 1028
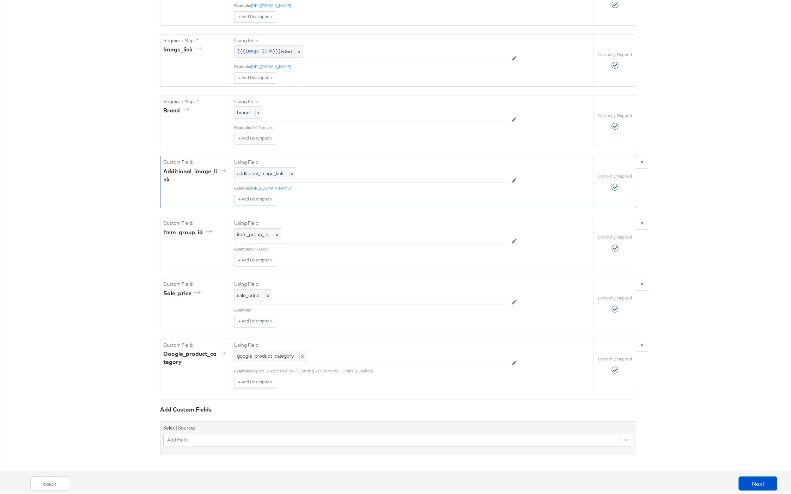
scroll to position [635, 0]
click at [754, 481] on button "Next" at bounding box center [757, 482] width 39 height 14
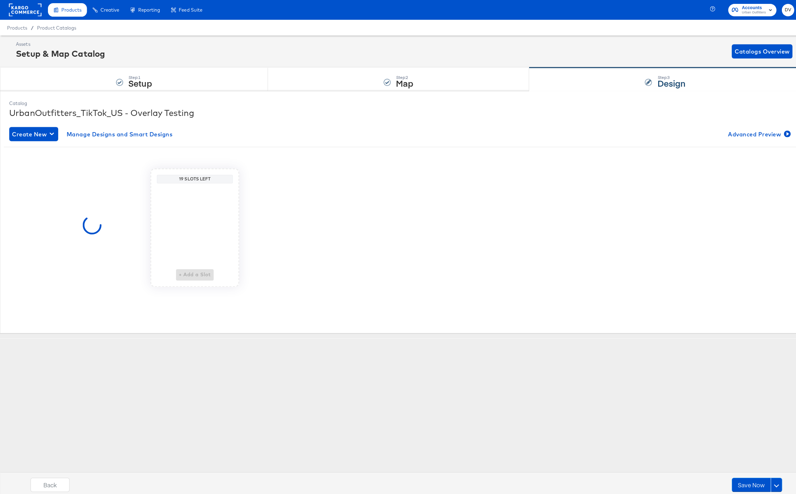
scroll to position [0, 0]
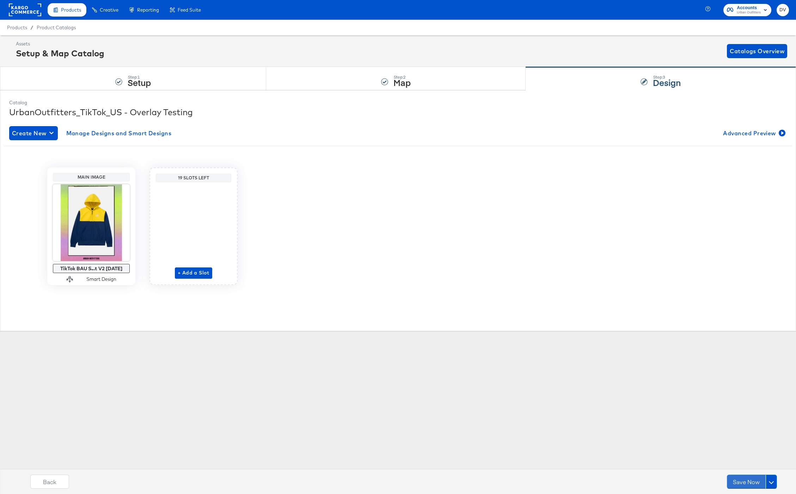
click at [754, 481] on button "Save Now" at bounding box center [746, 482] width 39 height 14
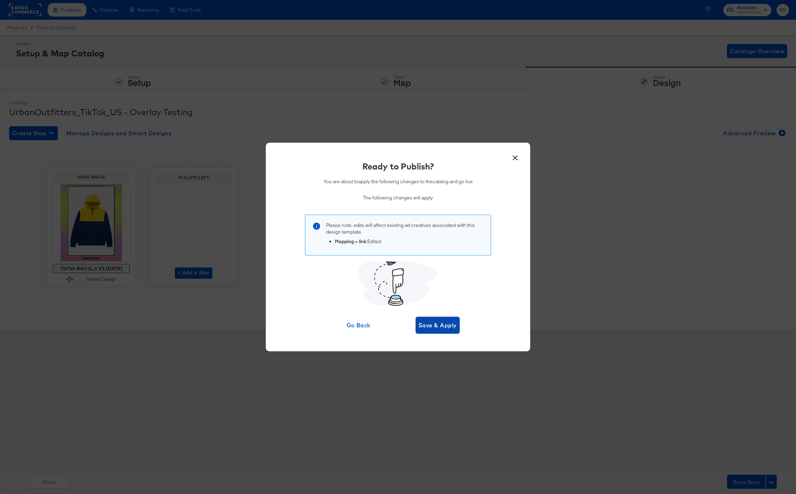
click at [446, 318] on button "Save & Apply" at bounding box center [438, 325] width 44 height 17
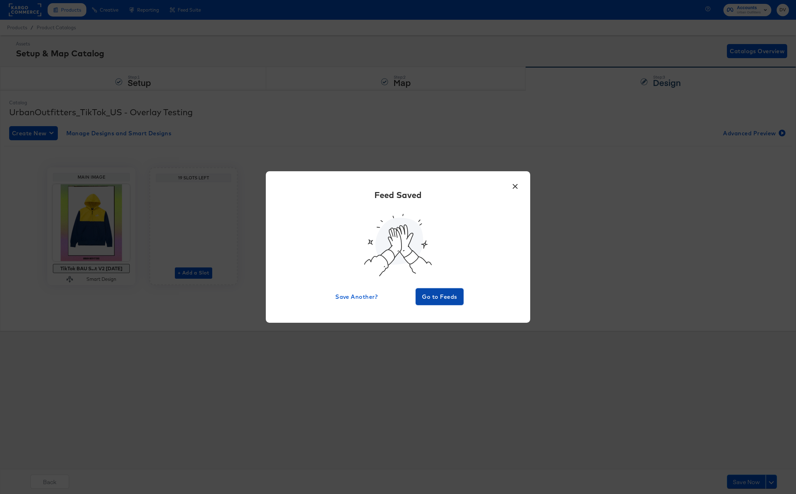
click at [440, 305] on button "Go to Feeds" at bounding box center [440, 296] width 48 height 17
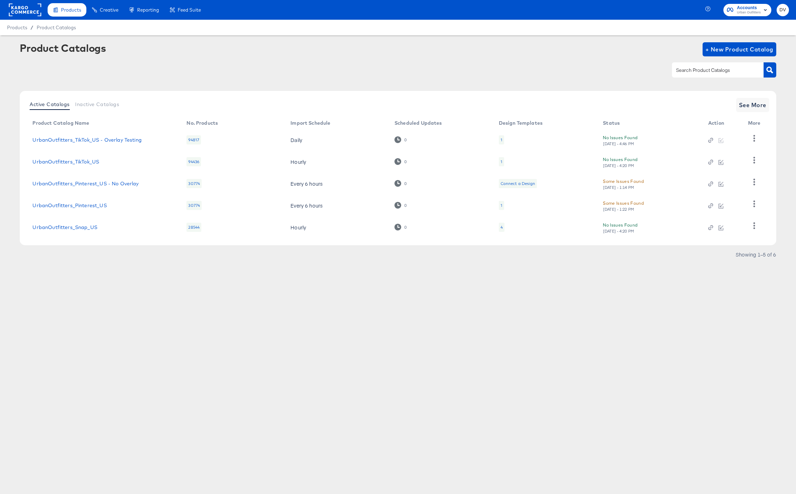
click at [219, 62] on div at bounding box center [398, 70] width 756 height 16
click at [15, 11] on rect at bounding box center [25, 10] width 32 height 13
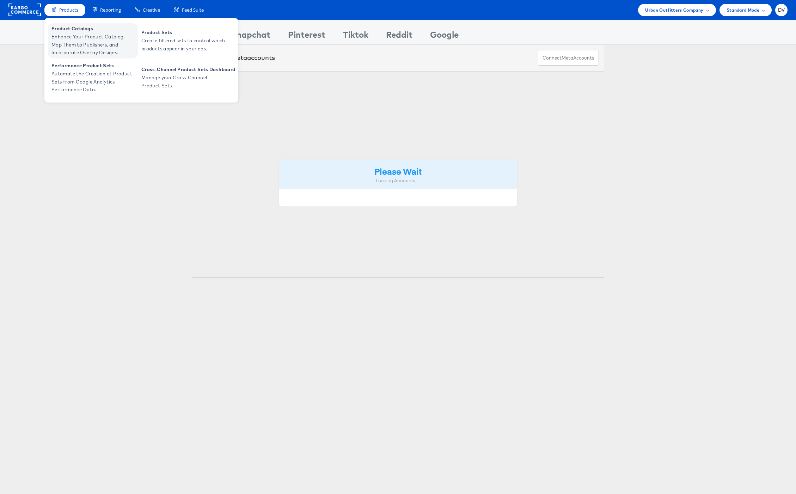
click at [69, 28] on span "Product Catalogs" at bounding box center [93, 29] width 85 height 8
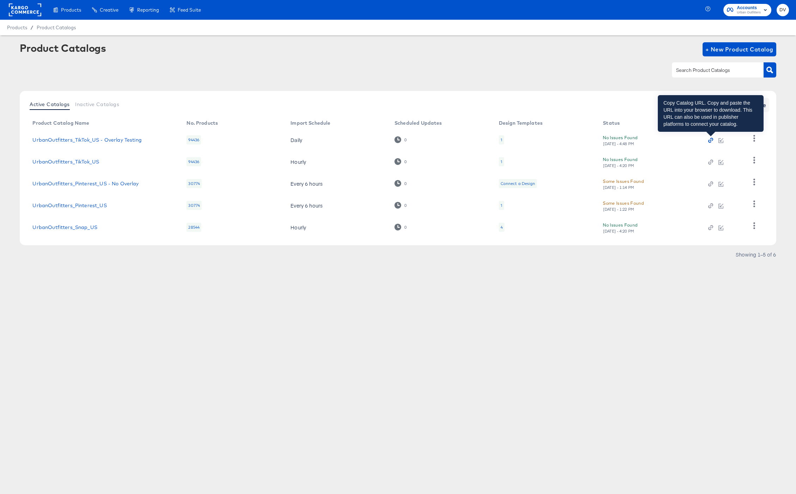
click at [710, 141] on icon "button" at bounding box center [710, 140] width 5 height 5
click at [118, 141] on link "UrbanOutfitters_TikTok_US - Overlay Testing" at bounding box center [86, 140] width 109 height 6
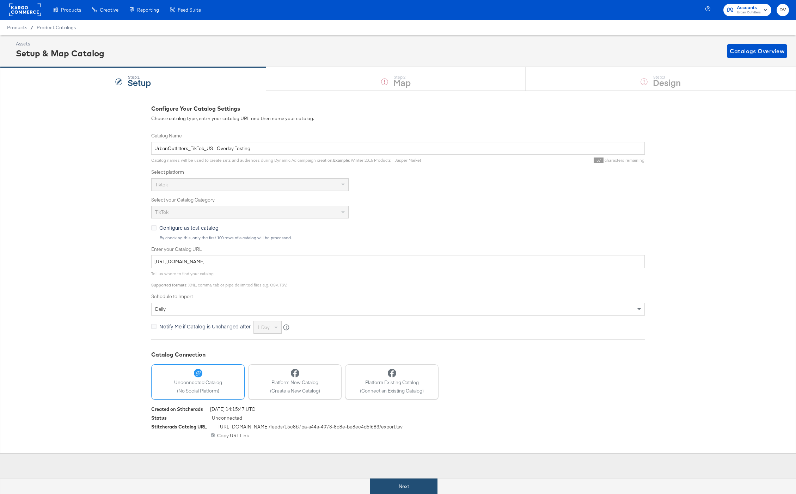
click at [432, 484] on button "Next" at bounding box center [403, 487] width 67 height 16
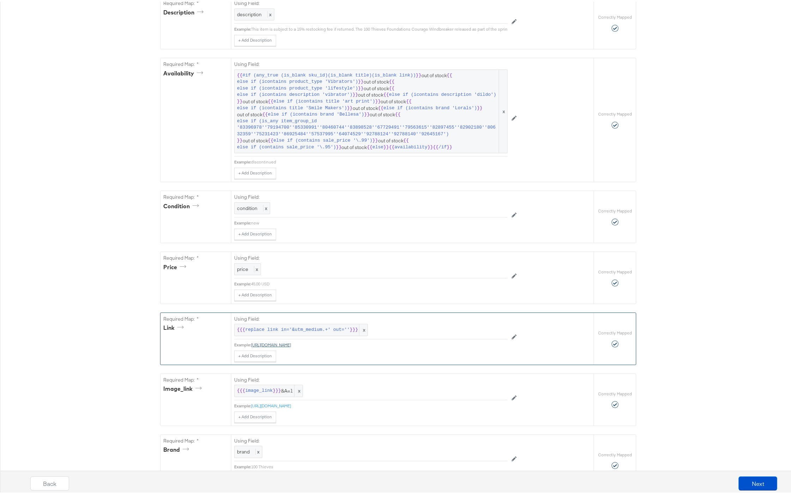
scroll to position [296, 0]
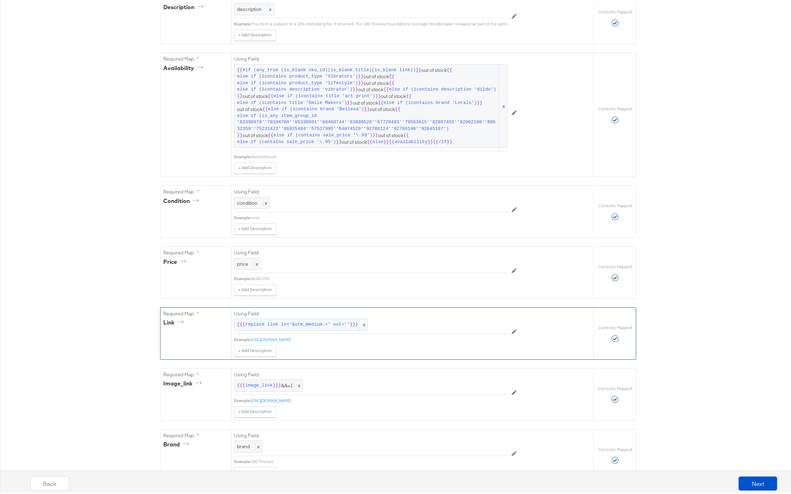
click at [325, 327] on span "replace link in='&utm_medium.+' out=''" at bounding box center [297, 323] width 104 height 7
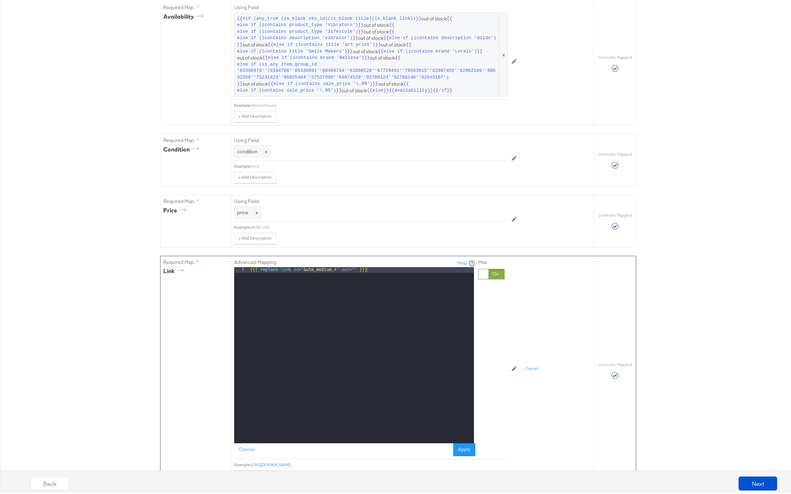
scroll to position [376, 0]
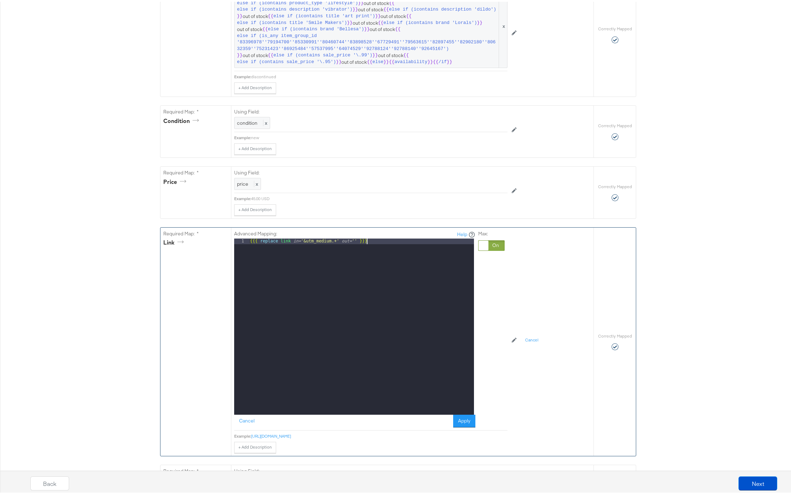
click at [371, 245] on div "{{{ replace link in= '&utm_medium.+' out= '' }}}" at bounding box center [361, 331] width 225 height 188
click at [244, 426] on button "Cancel" at bounding box center [246, 419] width 25 height 13
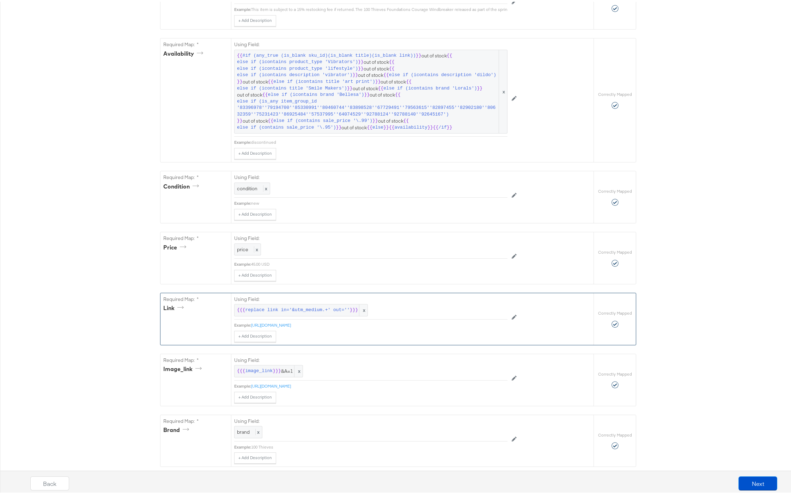
scroll to position [0, 0]
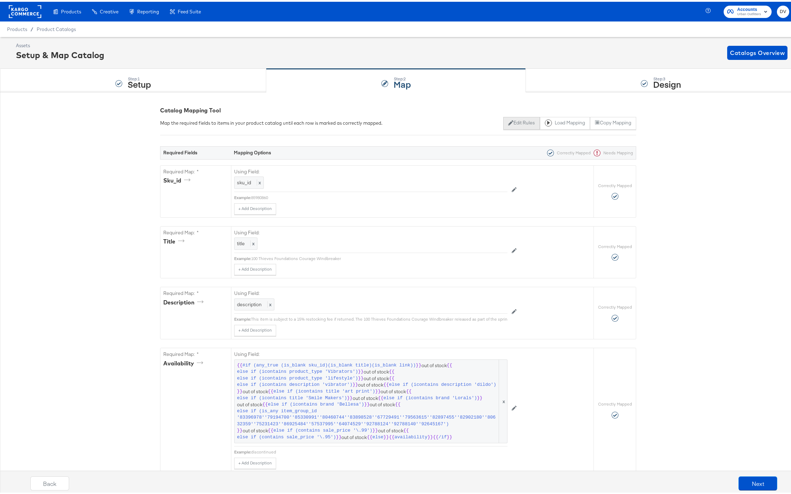
click at [508, 122] on icon at bounding box center [510, 120] width 5 height 5
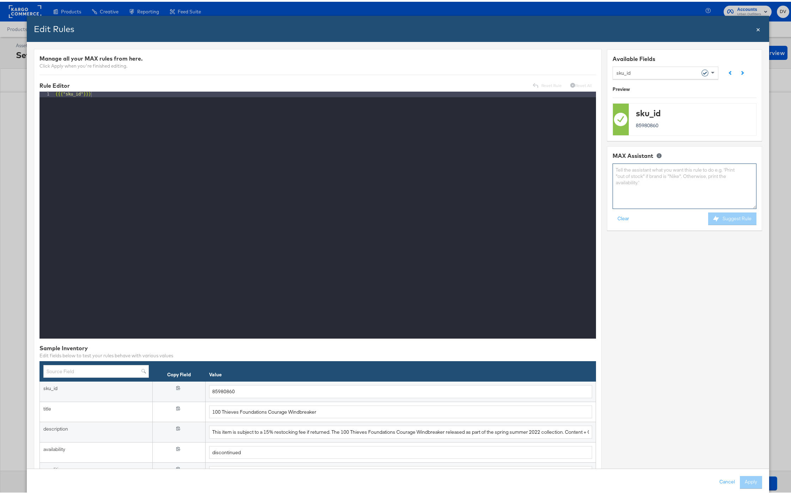
click at [625, 177] on textarea at bounding box center [685, 184] width 144 height 45
paste textarea "{{{ replace link in='&utm_medium.+' out='' }}}"
click at [646, 166] on textarea "Add to this rule: {{{ replace link in='&utm_medium.+' out='' }}}" at bounding box center [685, 184] width 144 height 45
click at [707, 182] on textarea "Add to this rule: {{{ replace link in='&utm_medium.+' out='' }}}" at bounding box center [685, 184] width 144 height 45
paste textarea "utm_source=tiktok&utm_medium=paid_social&utm_campaign=__CAMPAIGN_NAME__&utm_ter…"
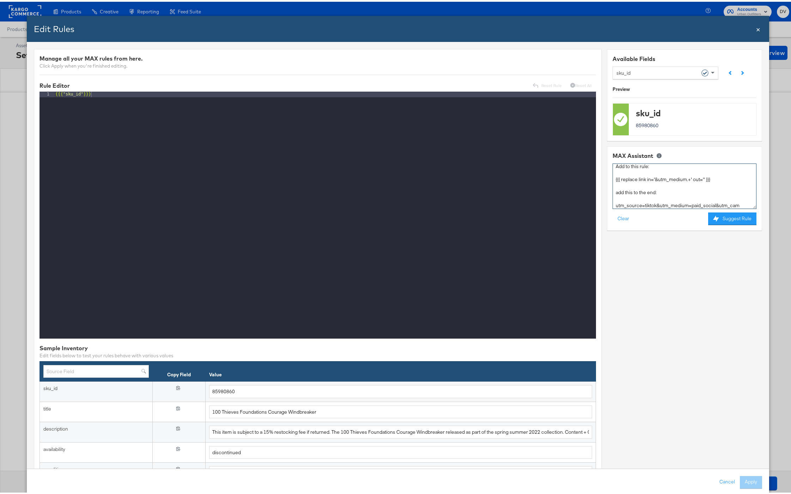
scroll to position [30, 0]
click at [613, 182] on textarea "Add to this rule: {{{ replace link in='&utm_medium.+' out='' }}} add this to th…" at bounding box center [685, 184] width 144 height 45
click at [613, 179] on textarea "Add to this rule: {{{ replace link in='&utm_medium.+' out='' }}} add this to th…" at bounding box center [685, 184] width 144 height 45
type textarea "Add to this rule: {{{ replace link in='&utm_medium.+' out='' }}} add this to th…"
click at [721, 214] on button "Suggest Rule" at bounding box center [732, 217] width 48 height 13
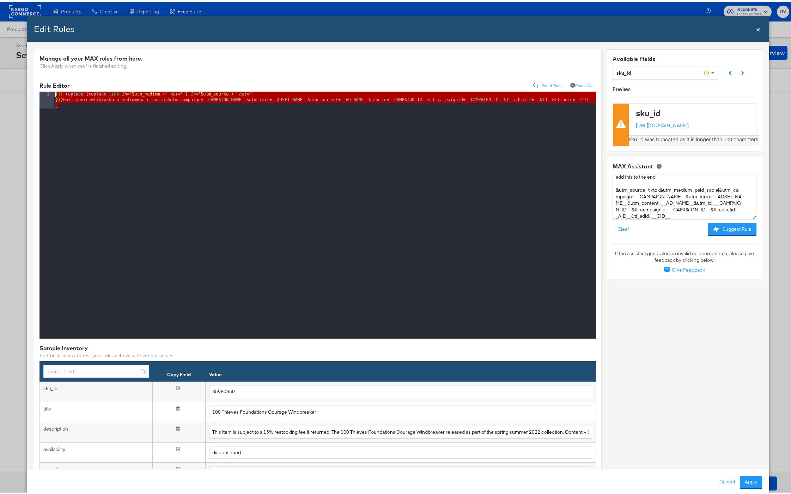
drag, startPoint x: 59, startPoint y: 100, endPoint x: 35, endPoint y: 95, distance: 23.8
click at [725, 479] on button "Cancel" at bounding box center [727, 481] width 25 height 13
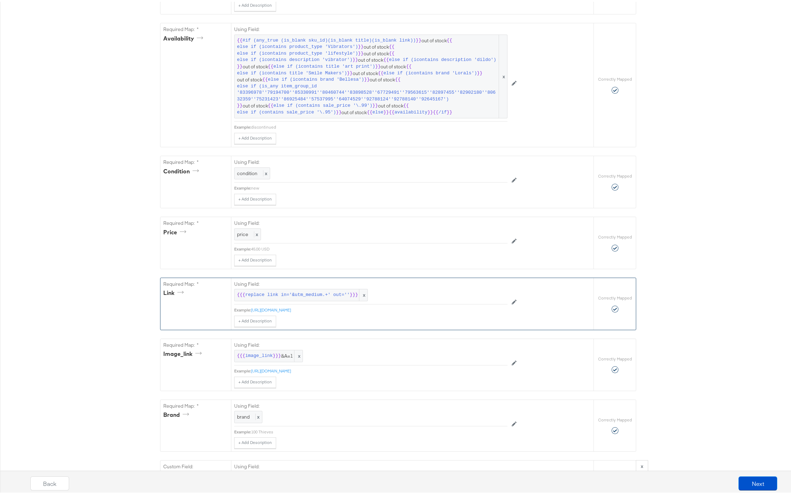
scroll to position [332, 0]
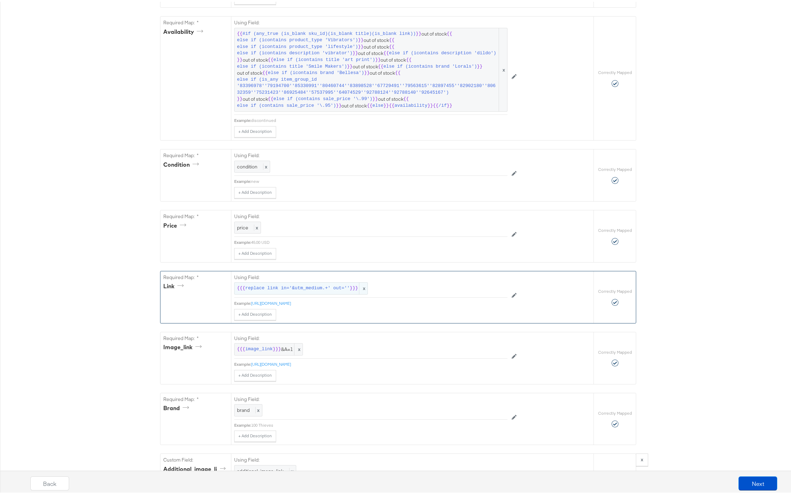
click at [335, 290] on span "replace link in='&utm_medium.+' out=''" at bounding box center [297, 287] width 104 height 7
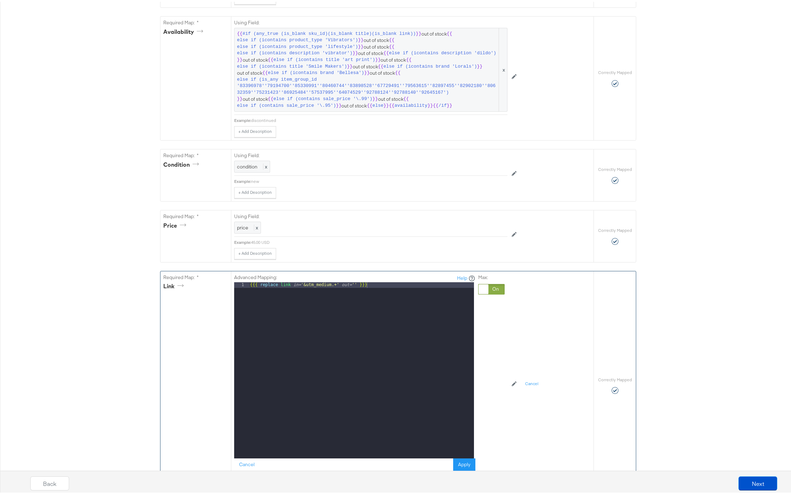
click at [342, 292] on div "{{{ replace link in= '&utm_medium.+' out= '' }}}" at bounding box center [361, 375] width 225 height 188
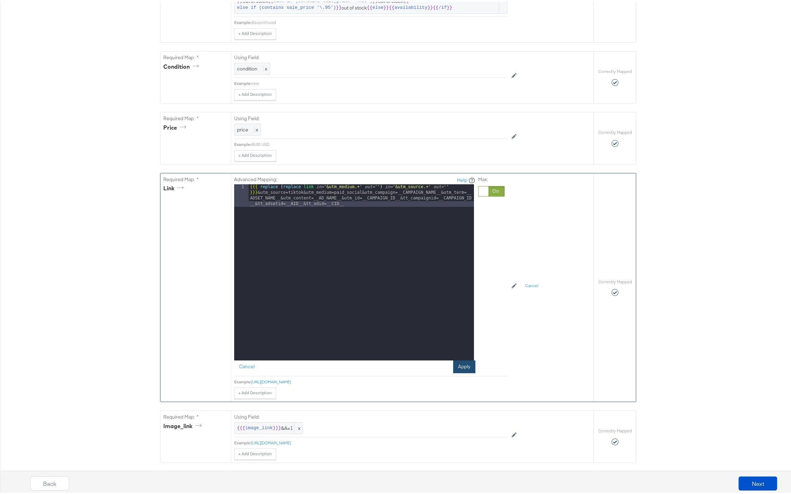
click at [455, 370] on button "Apply" at bounding box center [464, 365] width 22 height 13
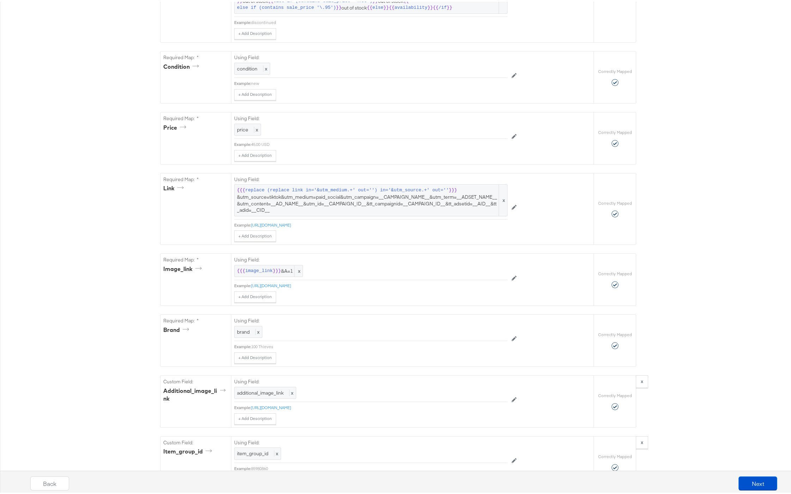
click at [665, 213] on div "Catalog Mapping Tool Map the required fields to items in your product catalog u…" at bounding box center [398, 184] width 796 height 1048
click at [747, 484] on button "Next" at bounding box center [757, 482] width 39 height 14
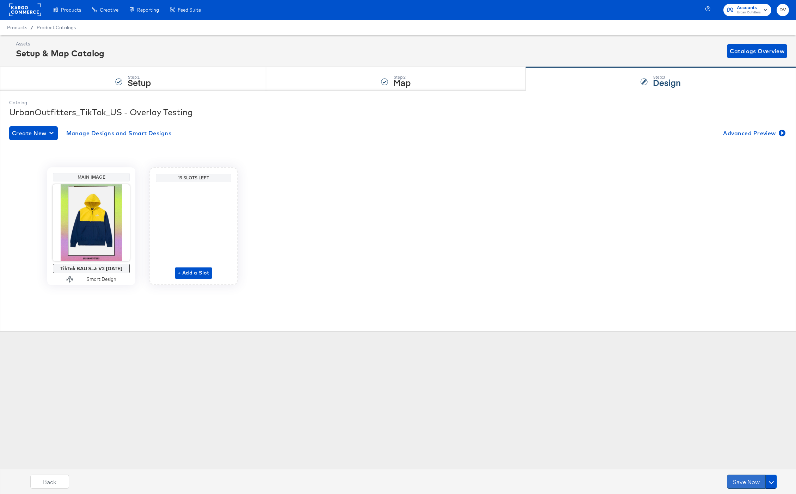
click at [735, 479] on button "Save Now" at bounding box center [746, 482] width 39 height 14
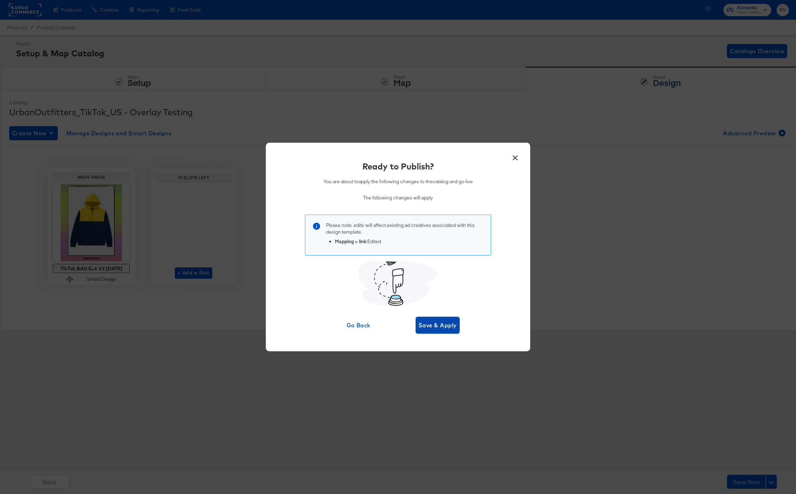
click at [453, 322] on span "Save & Apply" at bounding box center [438, 326] width 38 height 10
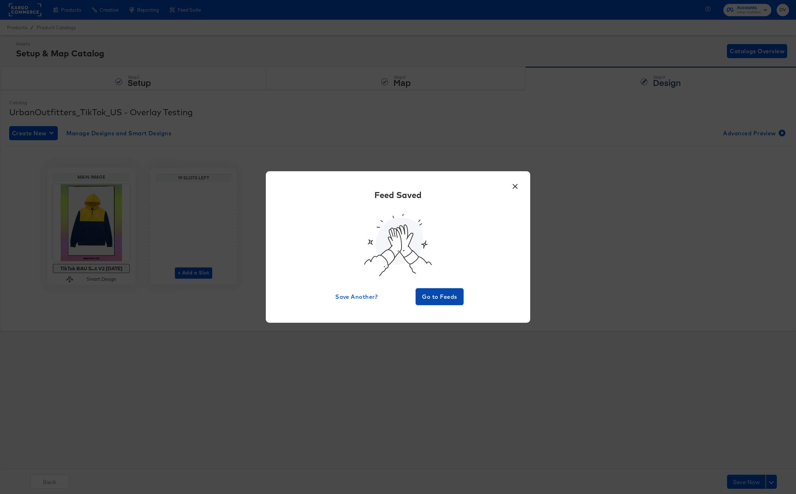
click at [446, 302] on button "Go to Feeds" at bounding box center [440, 296] width 48 height 17
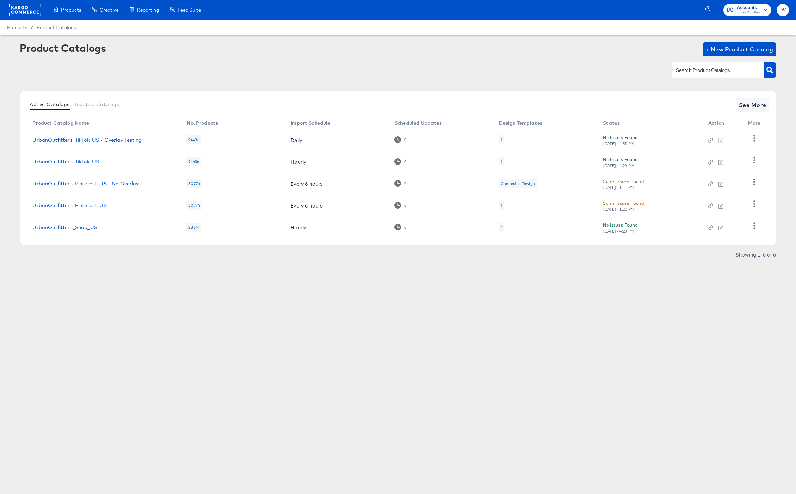
click at [443, 51] on div "Product Catalogs + New Product Catalog" at bounding box center [398, 49] width 756 height 14
click at [26, 10] on rect at bounding box center [25, 10] width 32 height 13
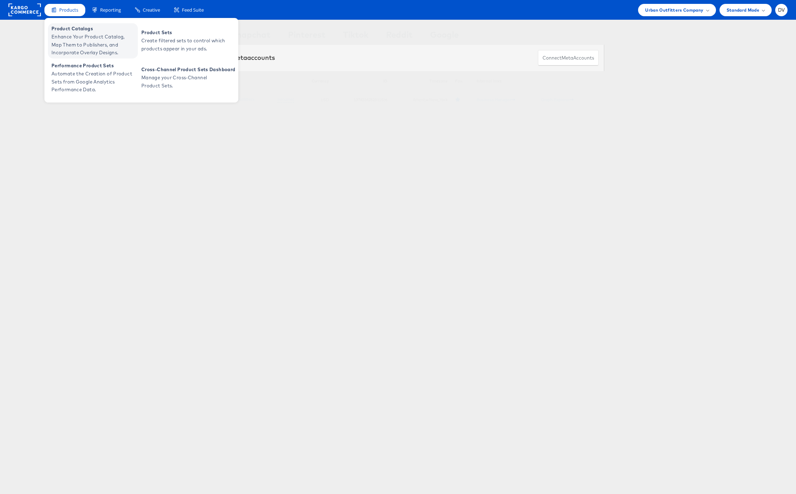
click at [77, 29] on span "Product Catalogs" at bounding box center [93, 29] width 85 height 8
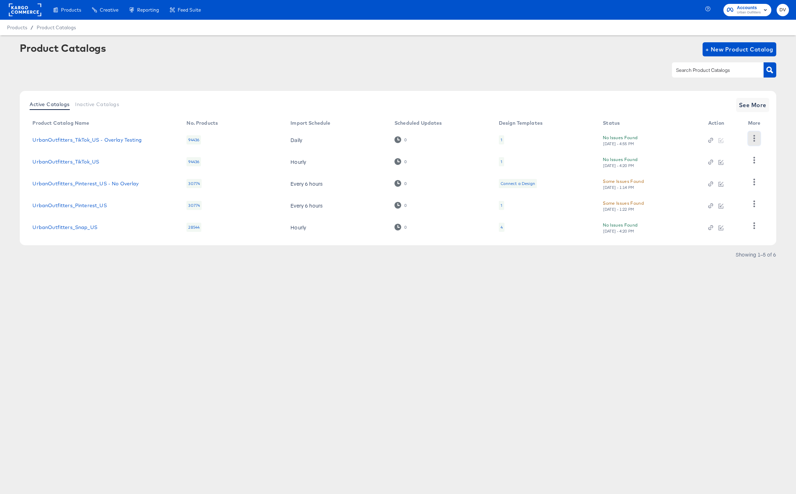
click at [756, 139] on icon "button" at bounding box center [754, 138] width 7 height 7
click at [741, 162] on div "HUD Checks (Internal)" at bounding box center [725, 164] width 71 height 11
